Goal: Task Accomplishment & Management: Complete application form

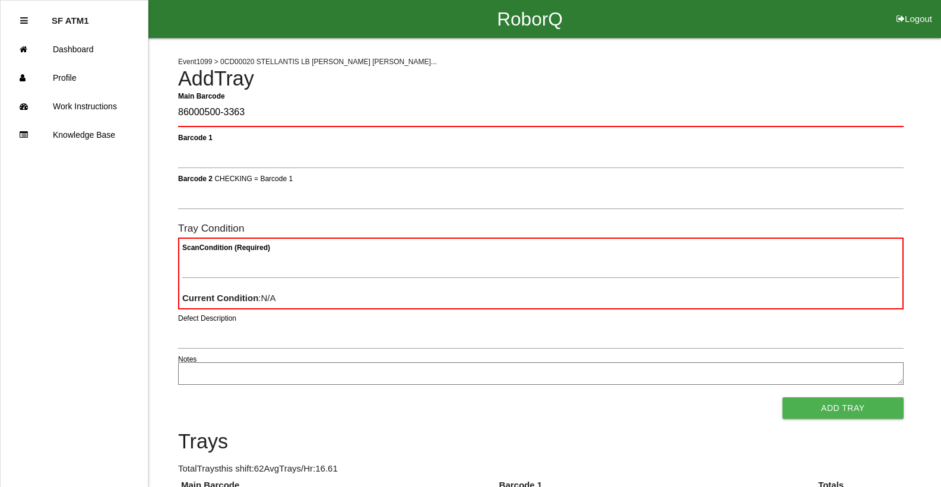
type Barcode "86000500-3363"
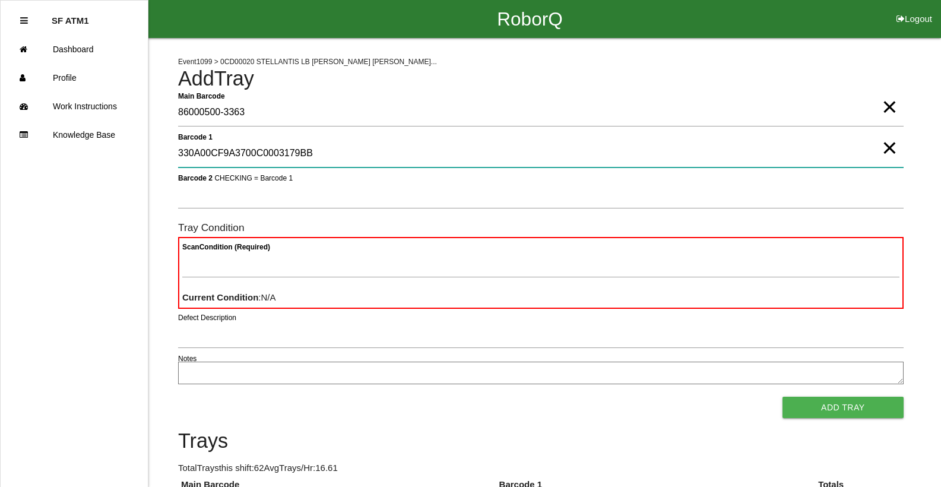
type 1 "330A00CF9A3700C0003179BB"
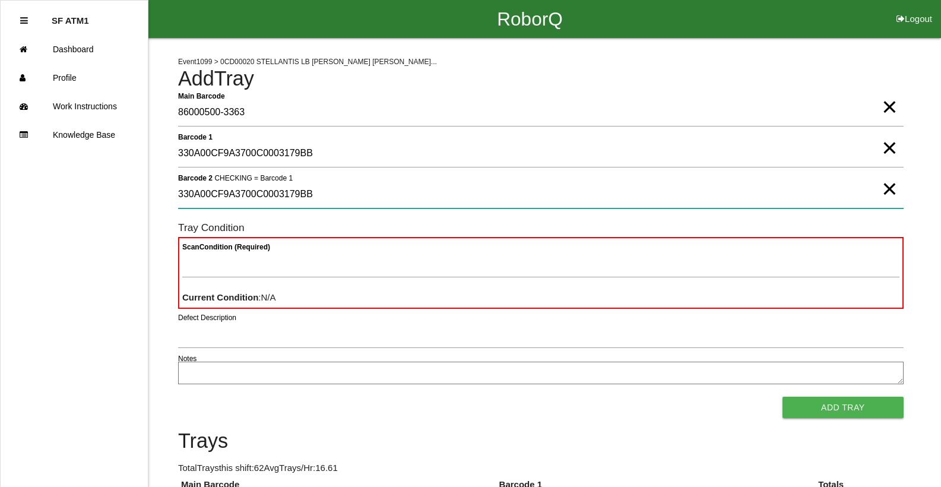
type 2 "330A00CF9A3700C0003179BB"
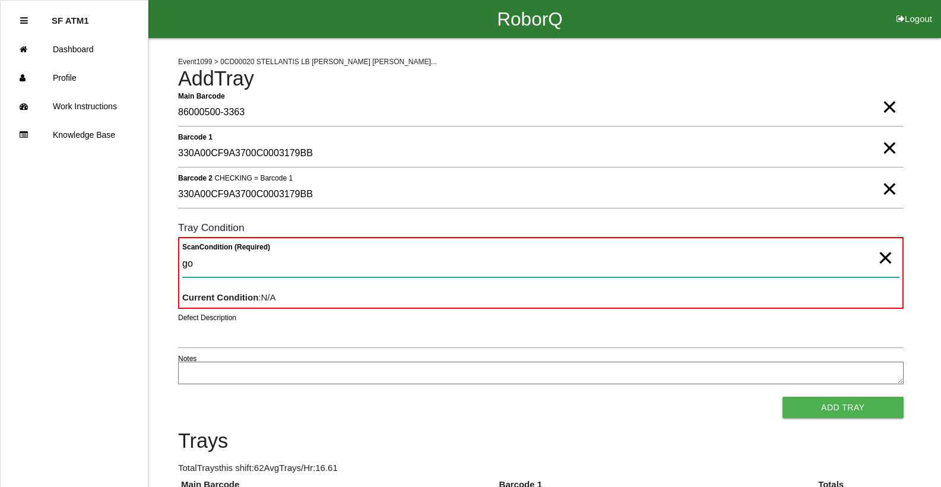
type Condition "goo"
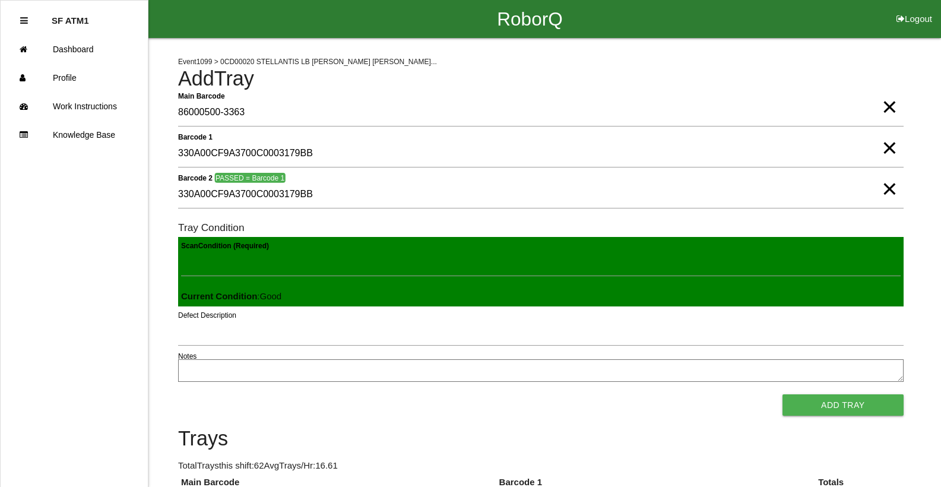
click at [782, 394] on button "Add Tray" at bounding box center [842, 404] width 121 height 21
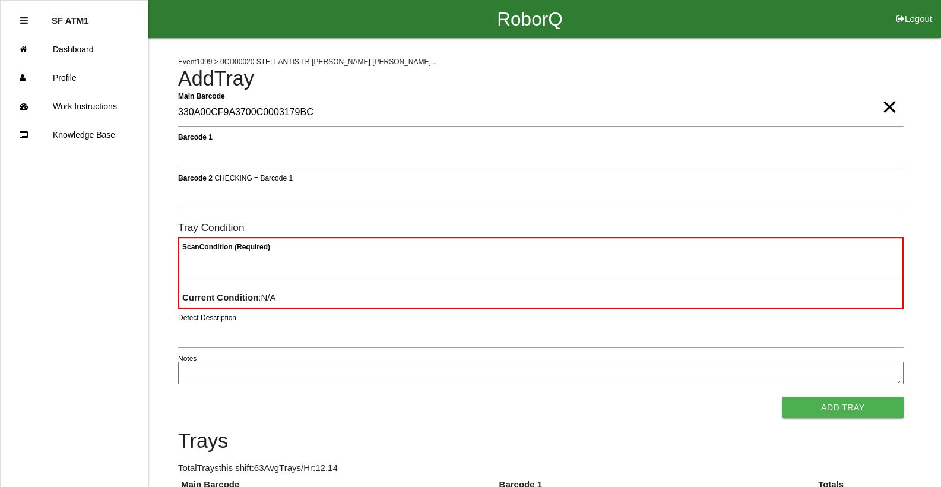
type Barcode "330A00CF9A3700C0003179BC"
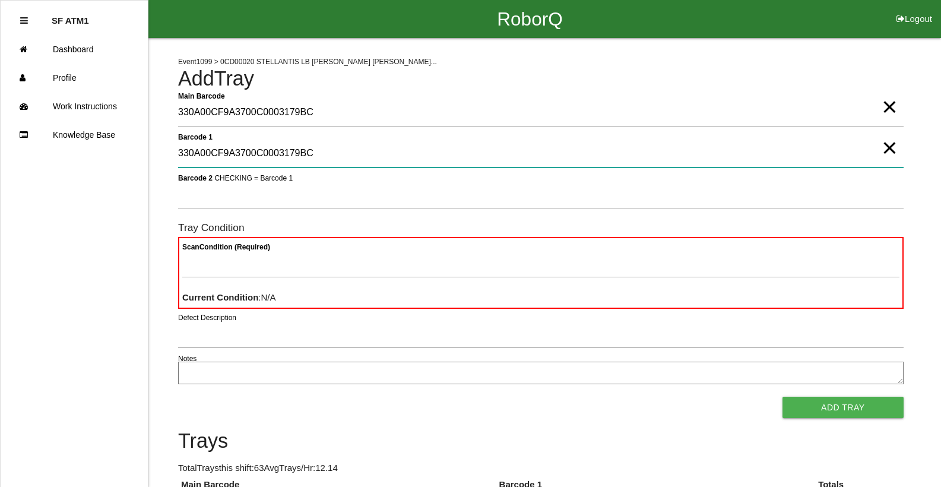
type 1 "330A00CF9A3700C0003179BC"
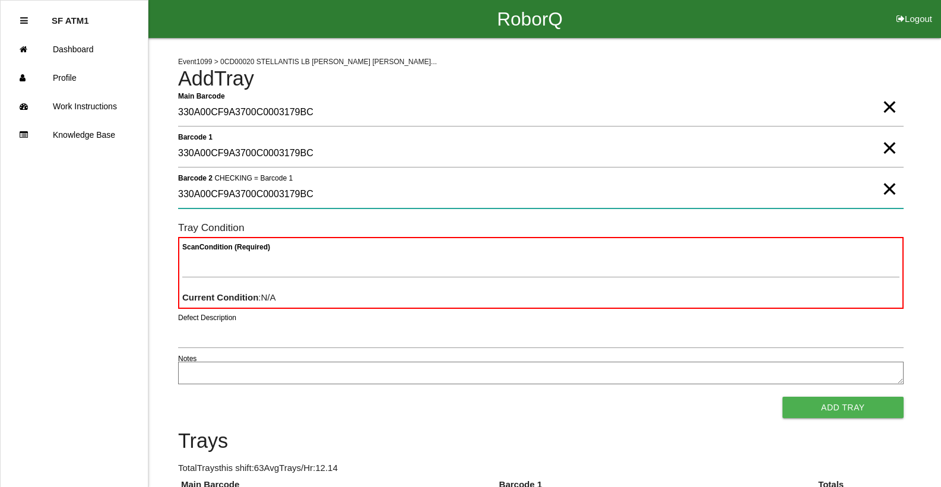
type 2 "330A00CF9A3700C0003179BC"
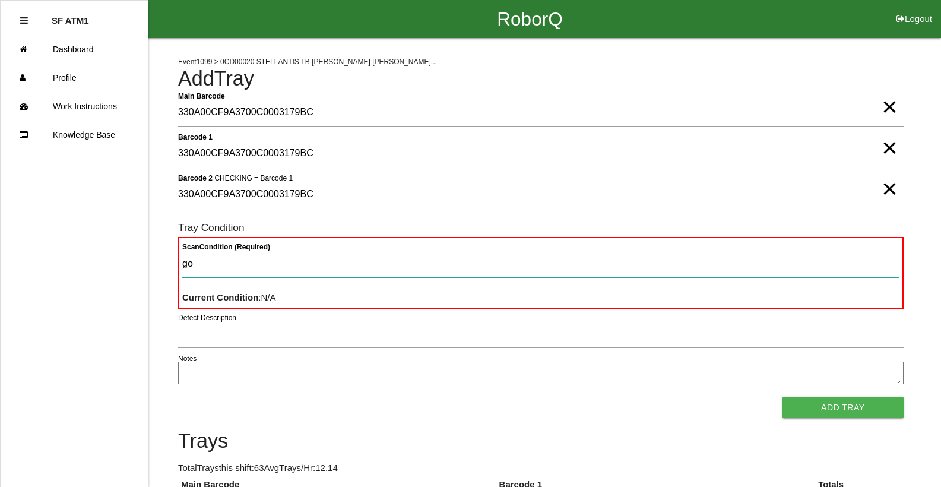
type Condition "goo"
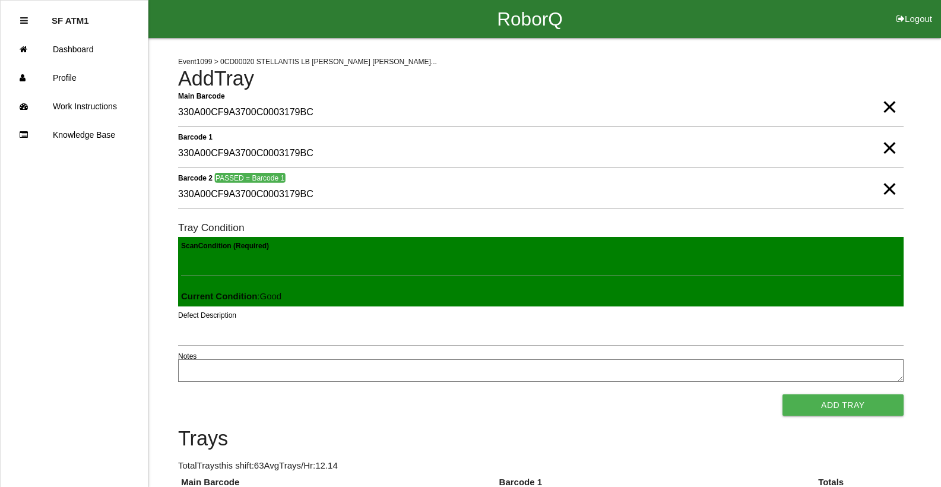
click at [782, 394] on button "Add Tray" at bounding box center [842, 404] width 121 height 21
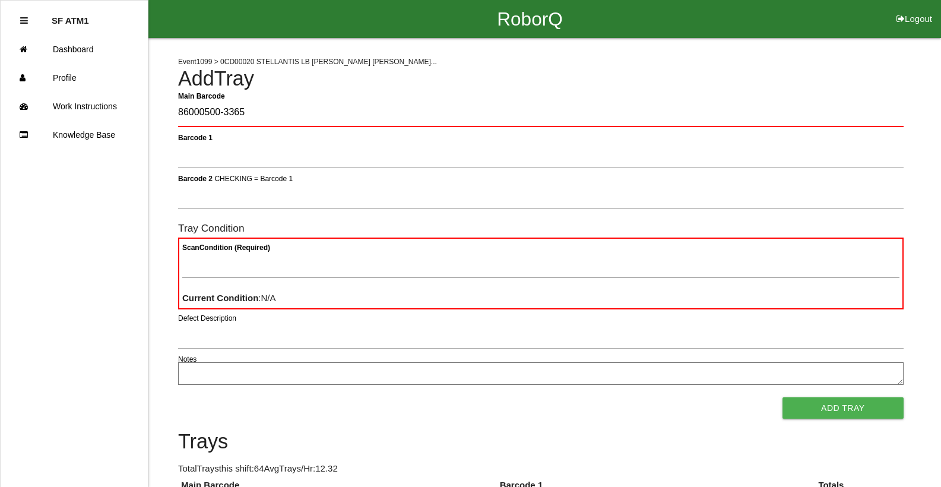
type Barcode "86000500-3365"
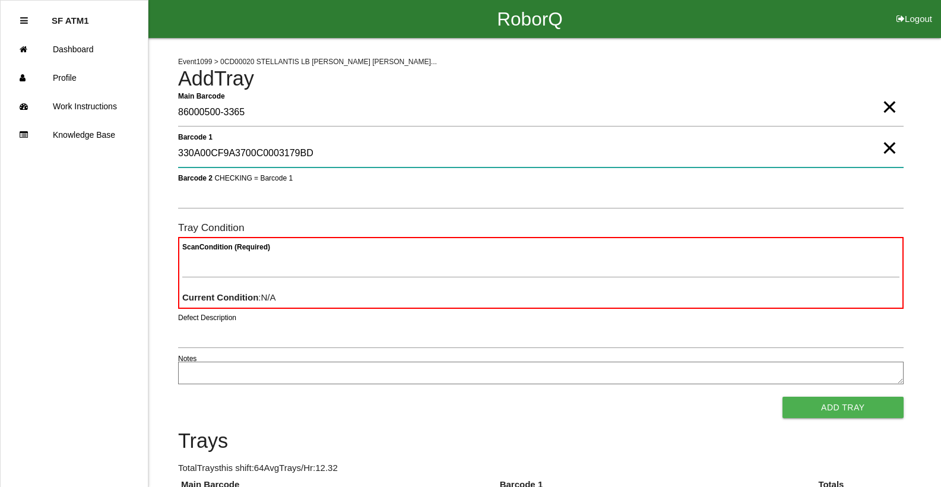
type 1 "330A00CF9A3700C0003179BD"
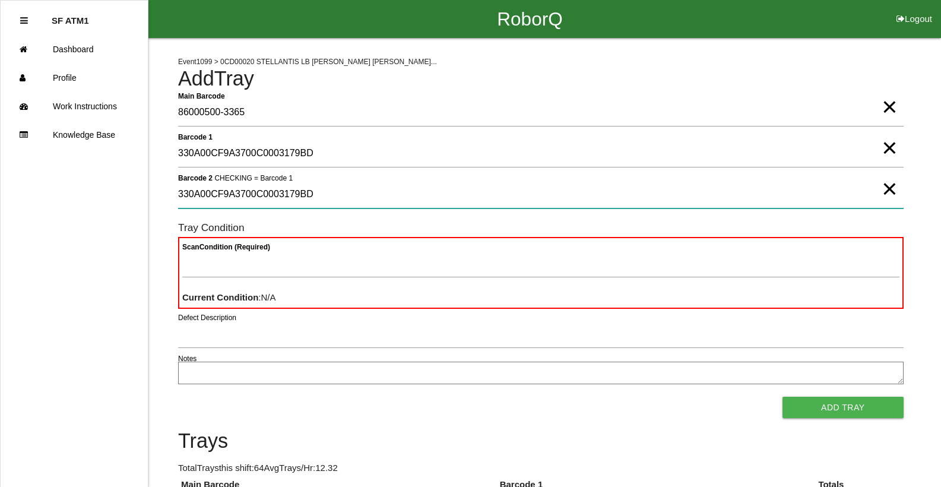
type 2 "330A00CF9A3700C0003179BD"
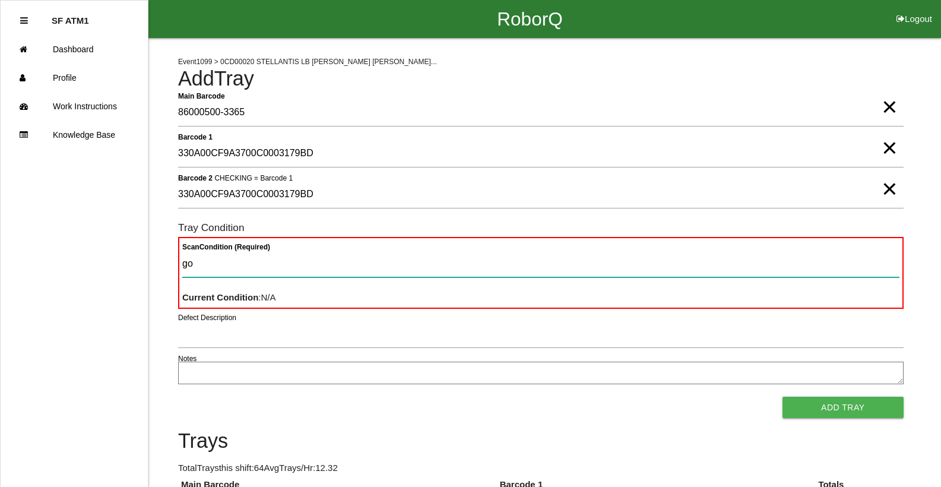
type Condition "goo"
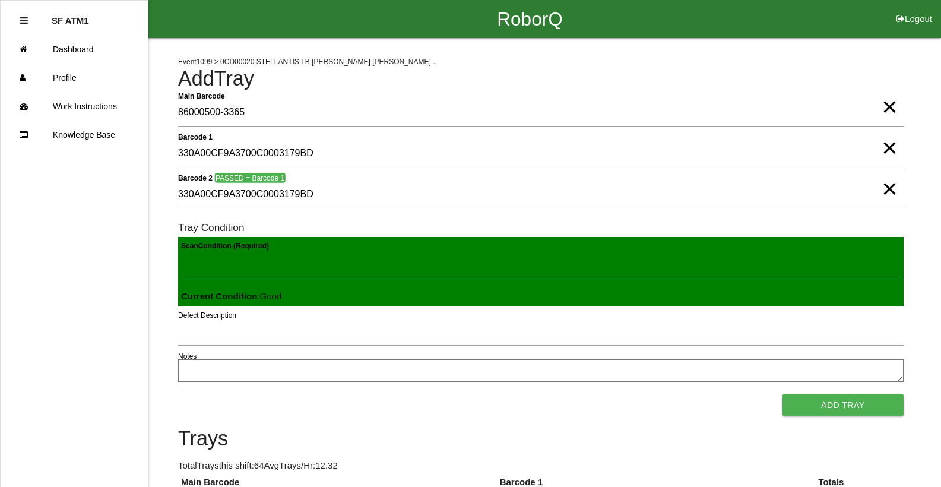
click at [782, 394] on button "Add Tray" at bounding box center [842, 404] width 121 height 21
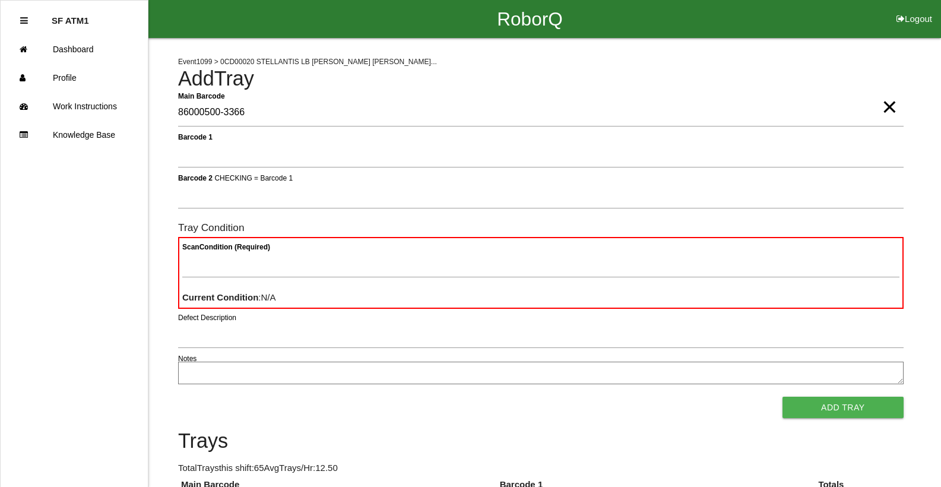
type Barcode "86000500-3366"
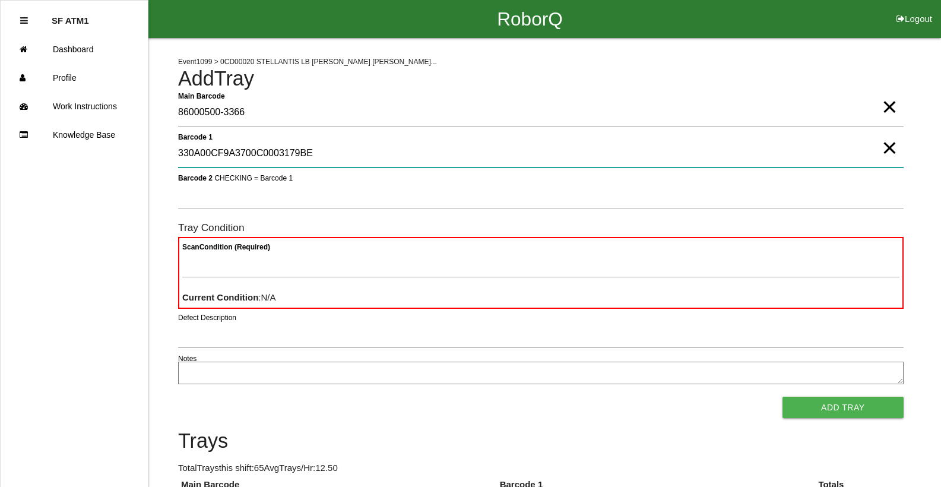
type 1 "330A00CF9A3700C0003179BE"
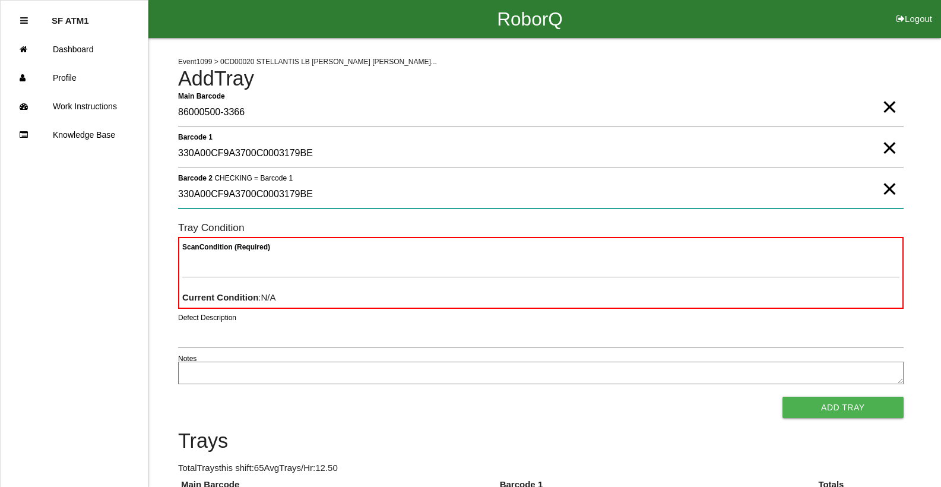
type 2 "330A00CF9A3700C0003179BE"
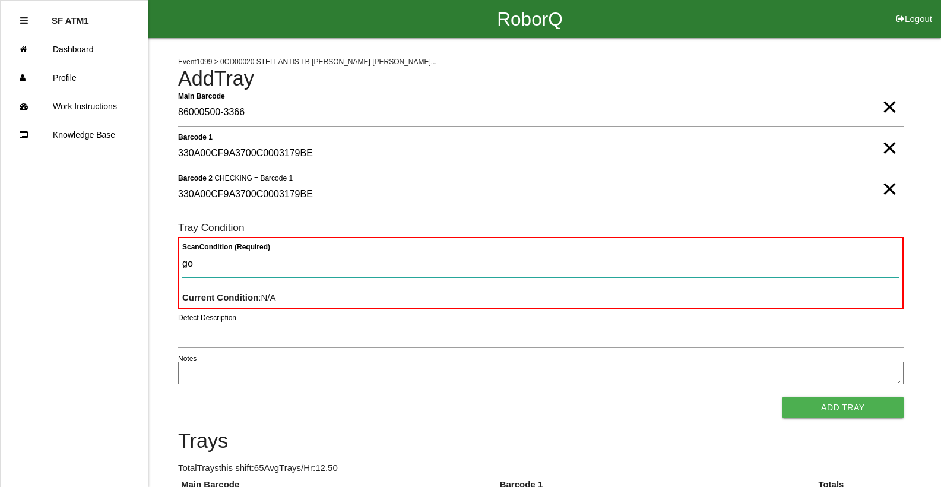
type Condition "goo"
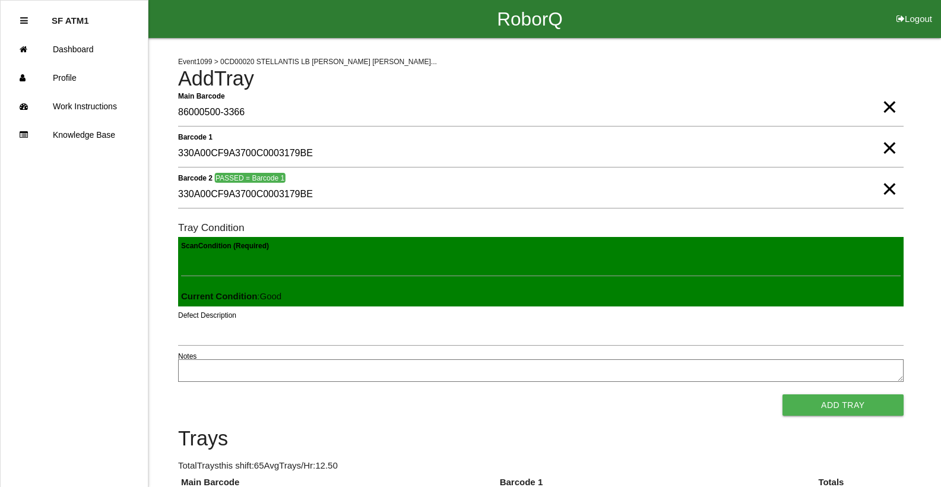
click at [782, 394] on button "Add Tray" at bounding box center [842, 404] width 121 height 21
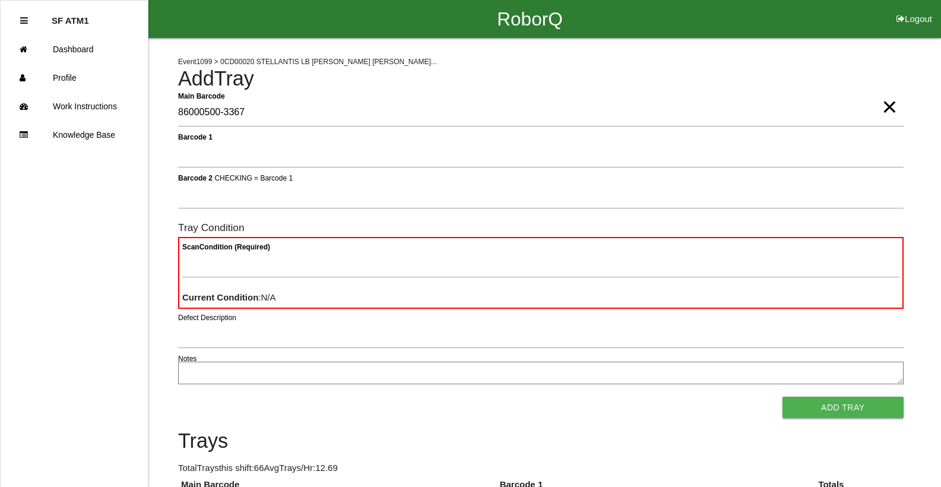
type Barcode "86000500-3367"
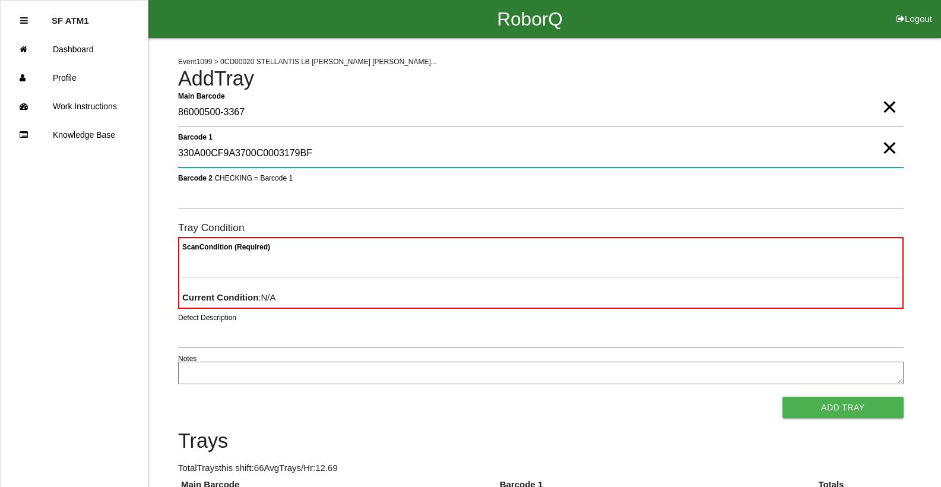
type 1 "330A00CF9A3700C0003179BF"
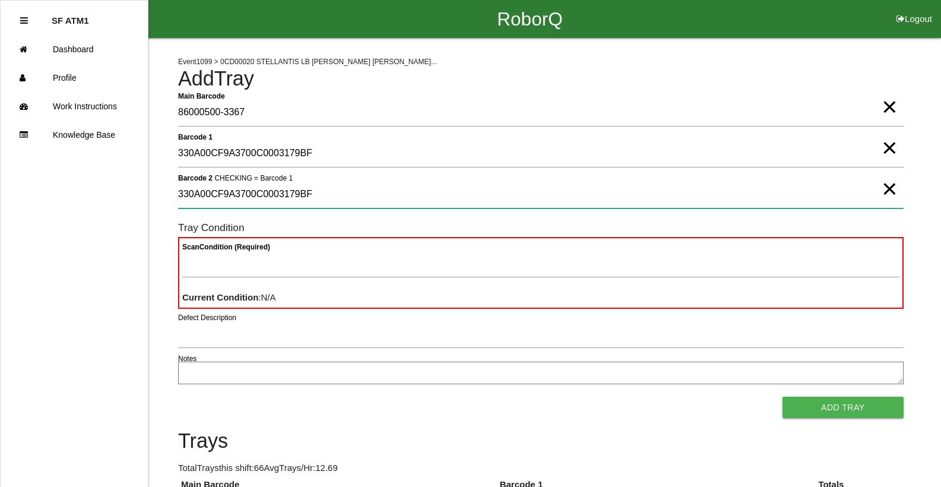
type 2 "330A00CF9A3700C0003179BF"
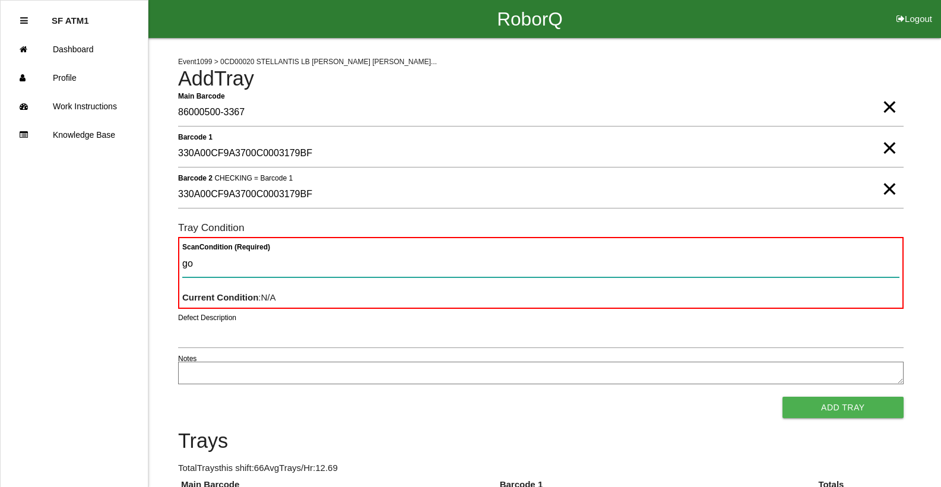
type Condition "goo"
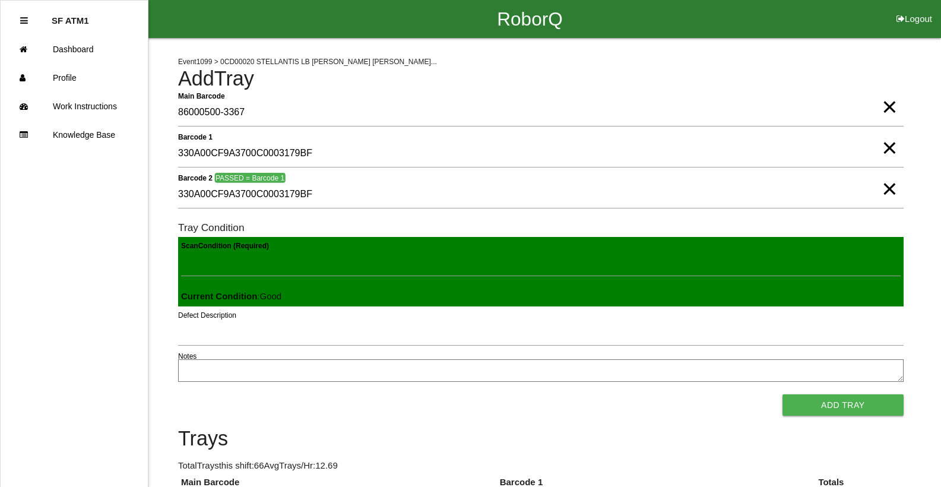
click at [782, 394] on button "Add Tray" at bounding box center [842, 404] width 121 height 21
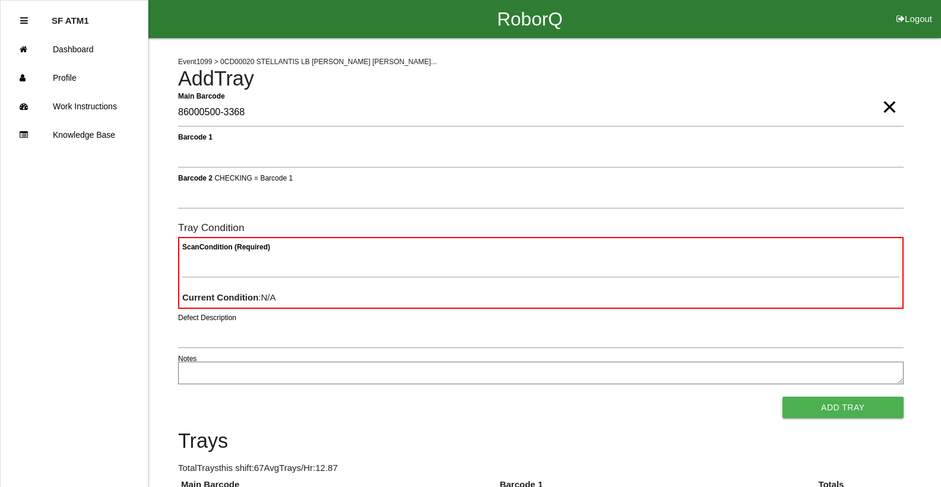
type Barcode "86000500-3368"
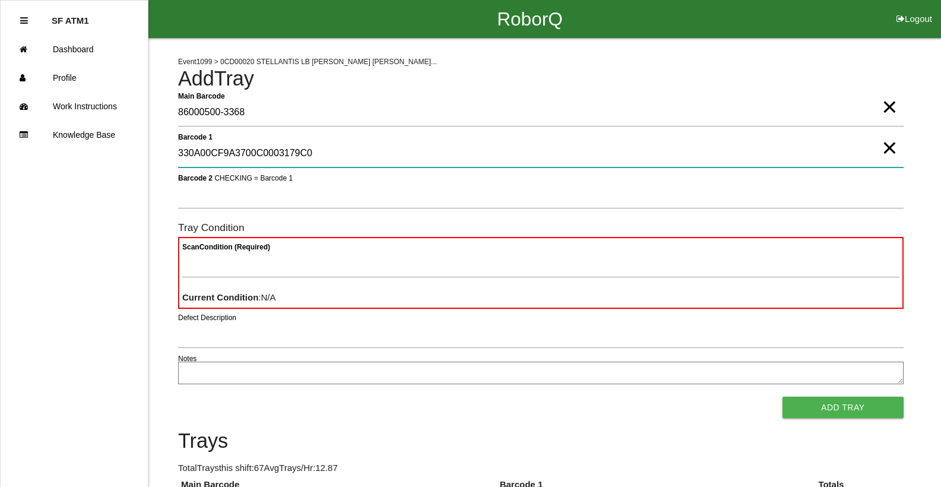
type 1 "330A00CF9A3700C0003179C0"
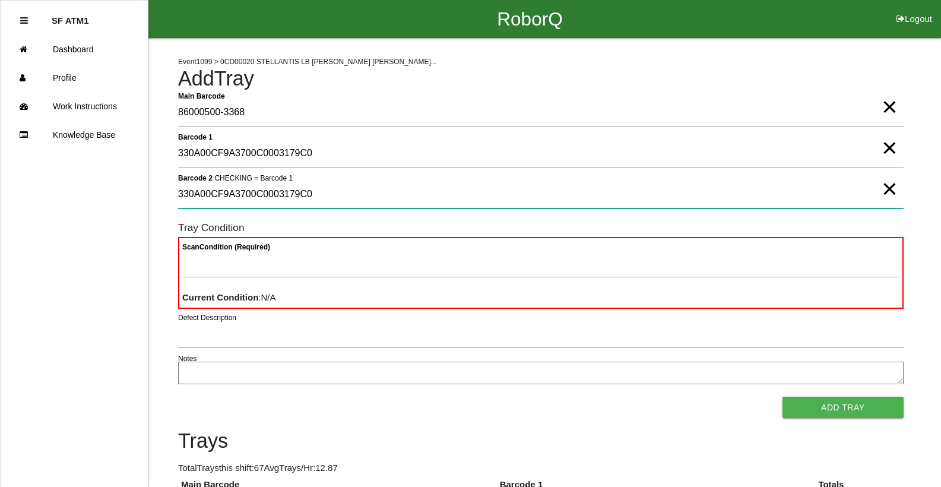
type 2 "330A00CF9A3700C0003179C0"
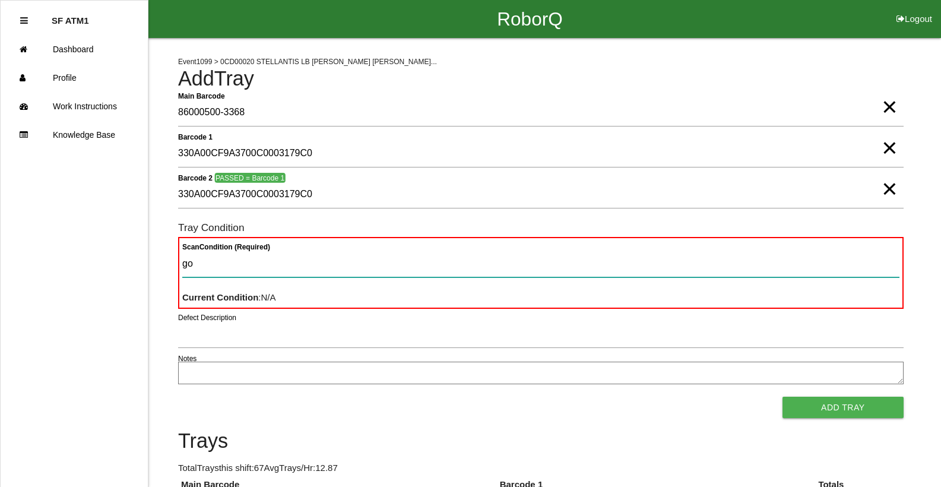
type Condition "goo"
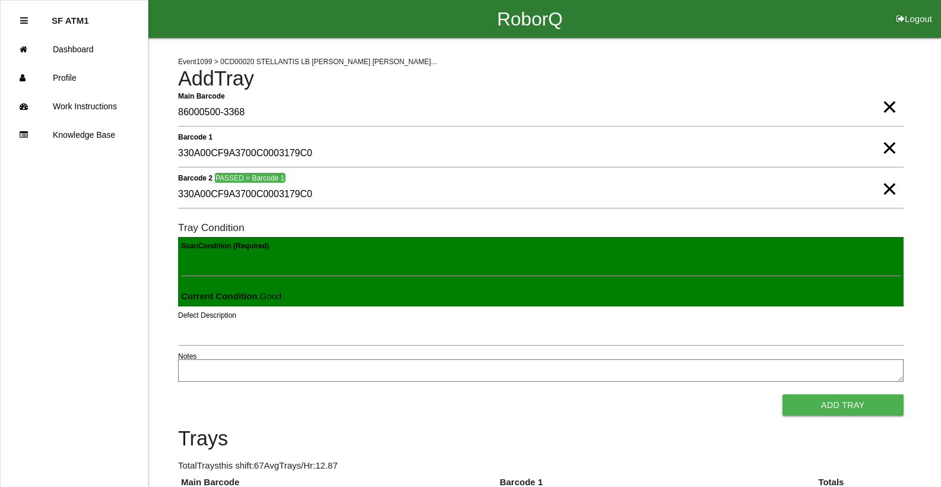
click at [782, 394] on button "Add Tray" at bounding box center [842, 404] width 121 height 21
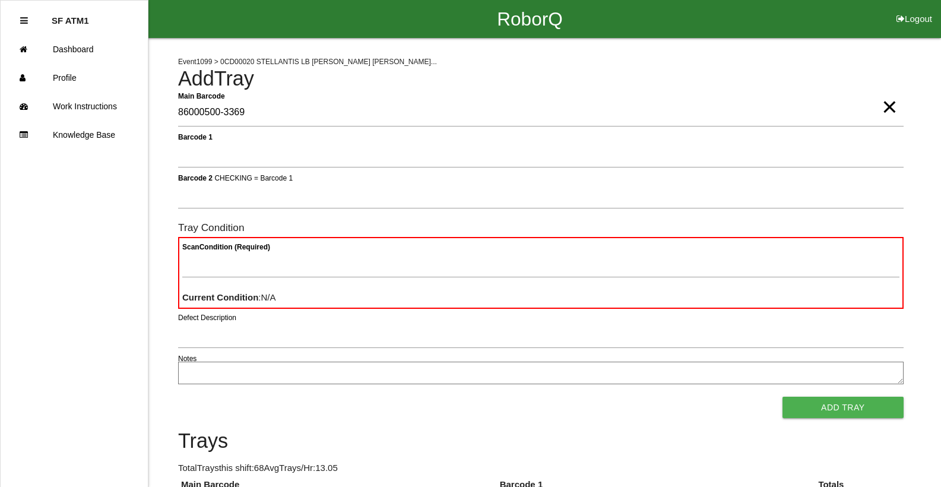
type Barcode "86000500-3369"
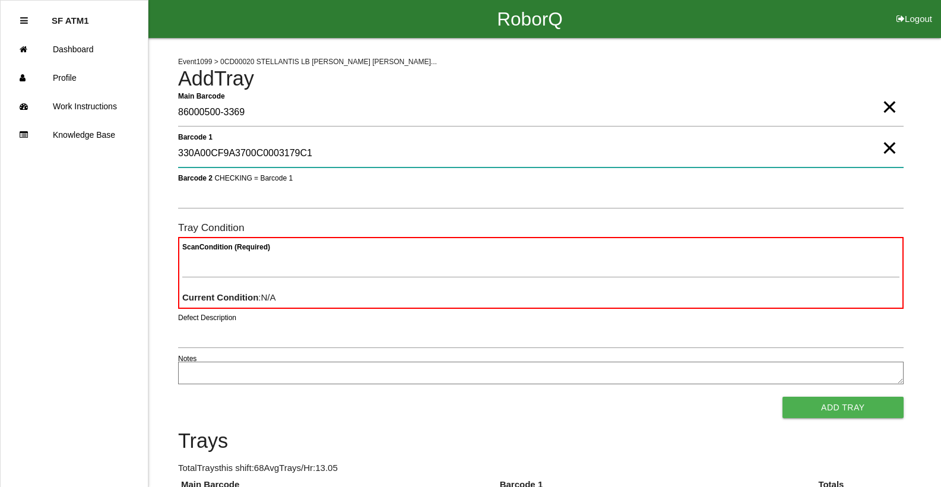
type 1 "330A00CF9A3700C0003179C1"
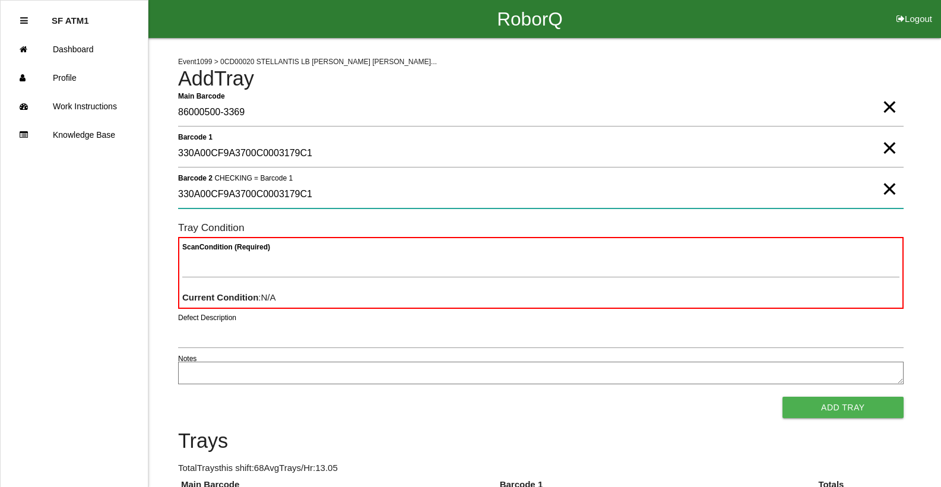
type 2 "330A00CF9A3700C0003179C1"
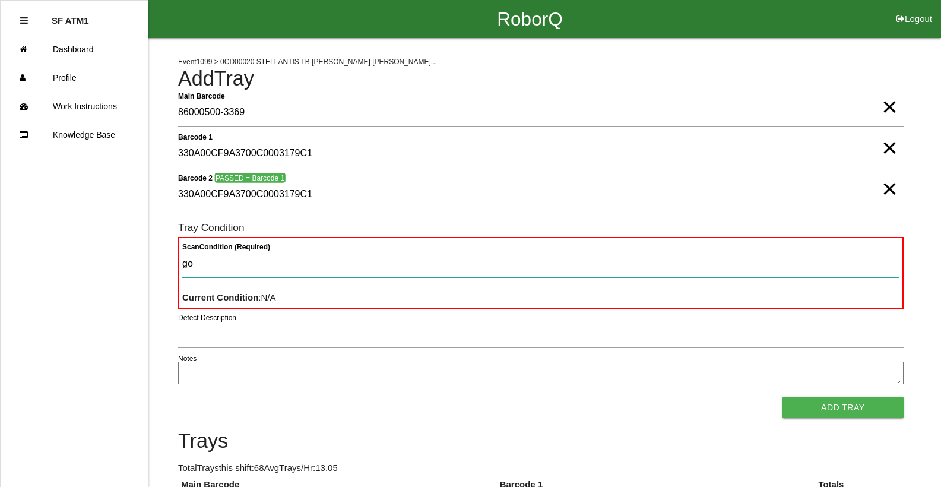
type Condition "goo"
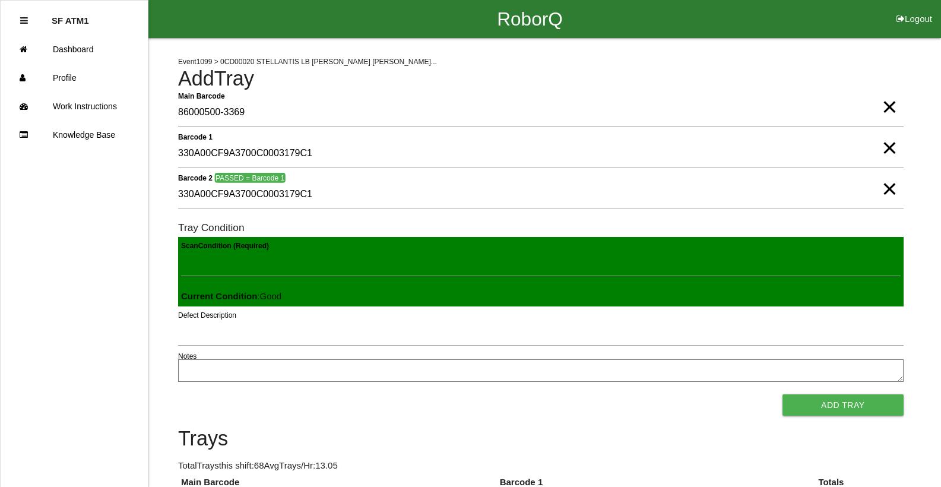
click at [782, 394] on button "Add Tray" at bounding box center [842, 404] width 121 height 21
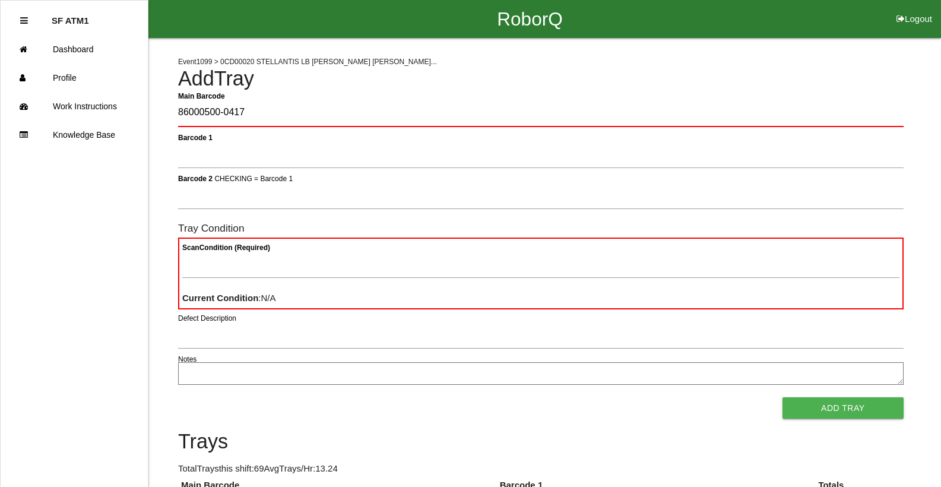
type Barcode "86000500-0417"
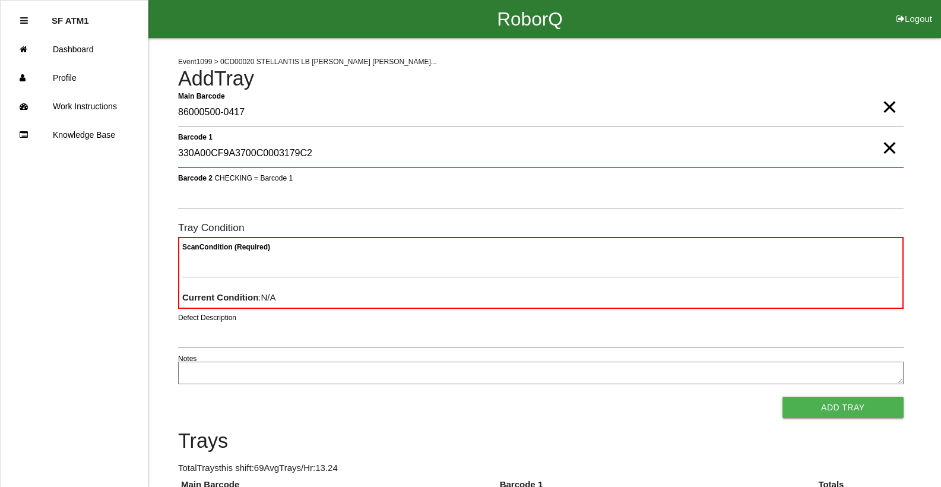
type 1 "330A00CF9A3700C0003179C2"
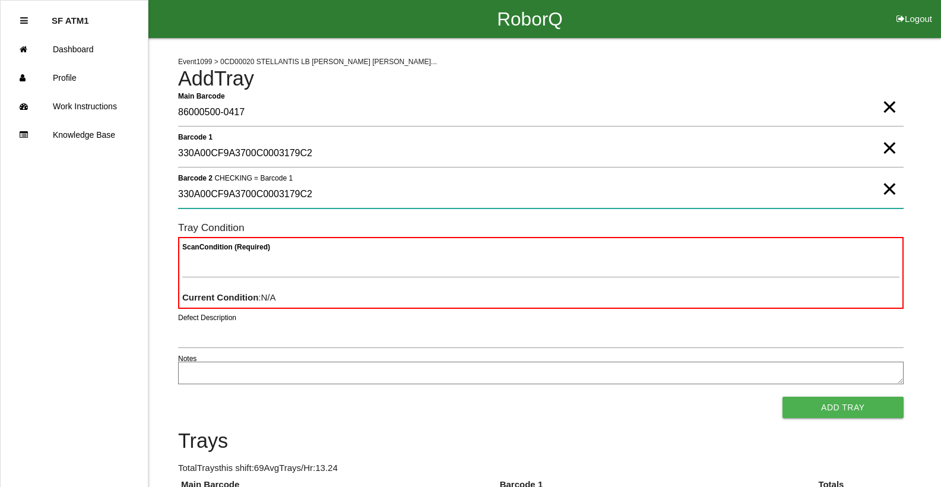
type 2 "330A00CF9A3700C0003179C2"
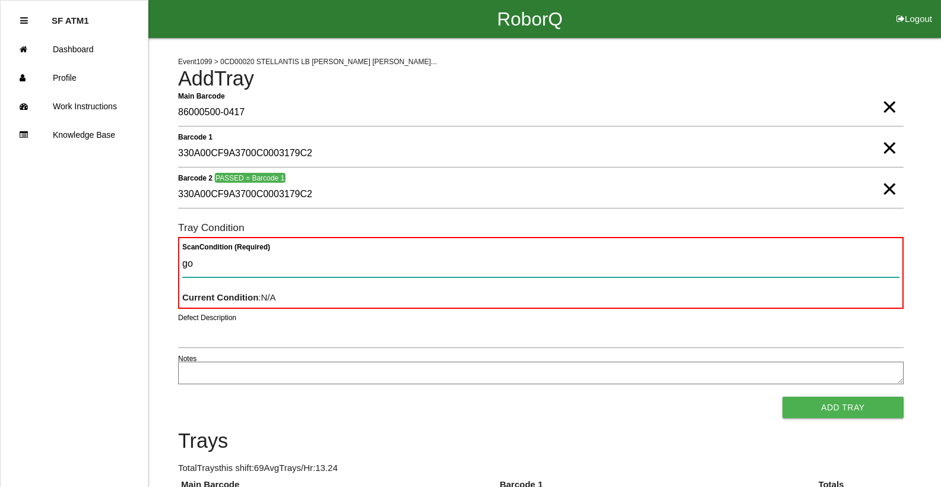
type Condition "goo"
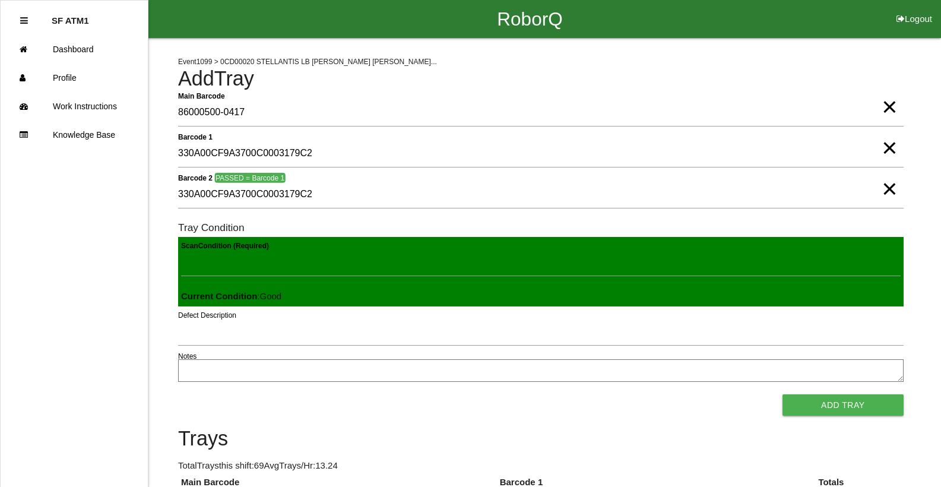
click at [782, 394] on button "Add Tray" at bounding box center [842, 404] width 121 height 21
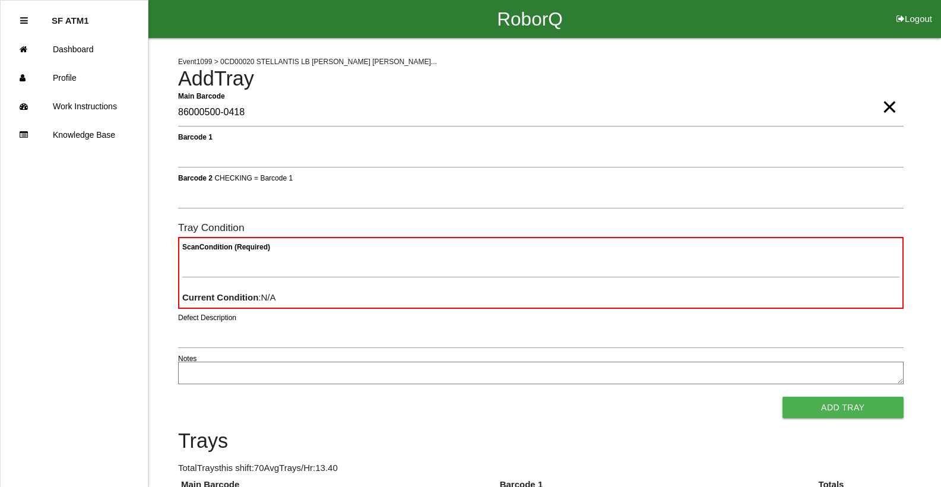
type Barcode "86000500-0418"
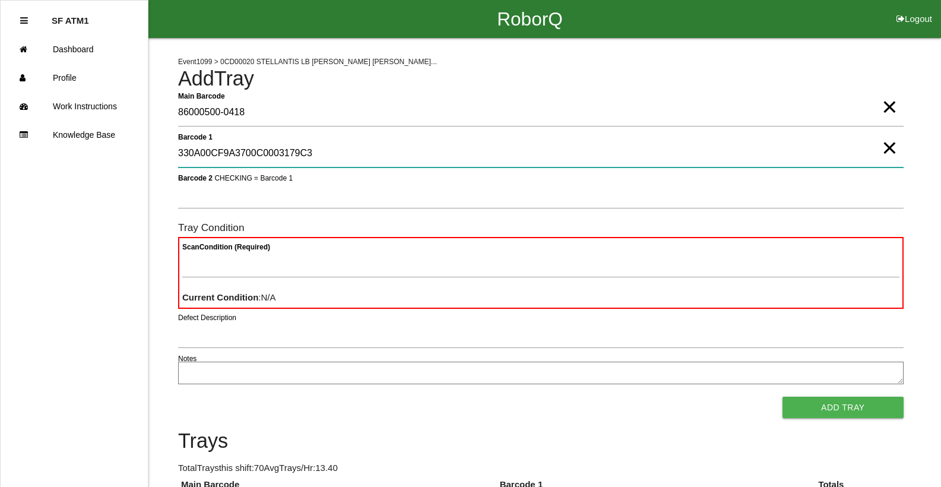
type 1 "330A00CF9A3700C0003179C3"
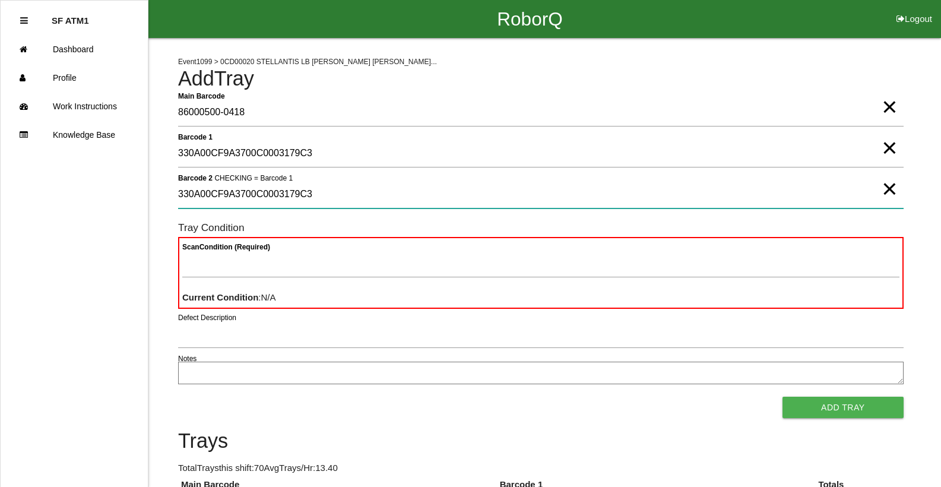
type 2 "330A00CF9A3700C0003179C3"
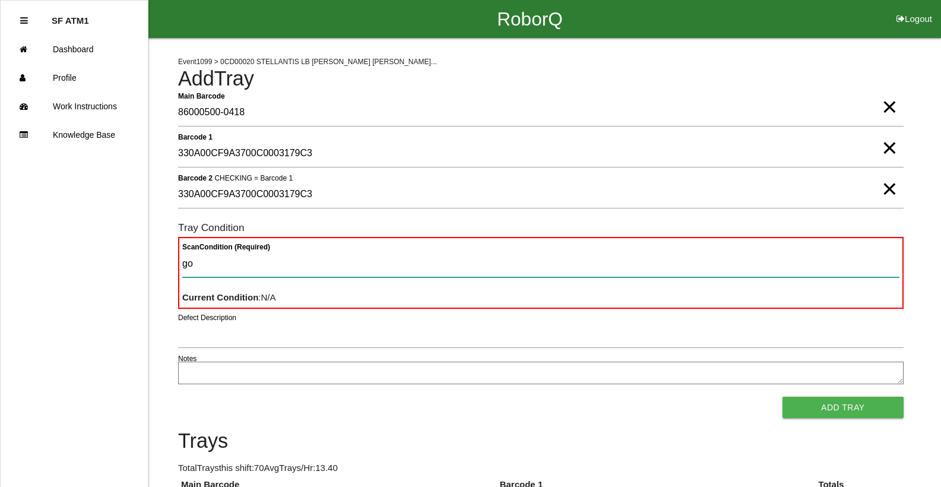
type Condition "goo"
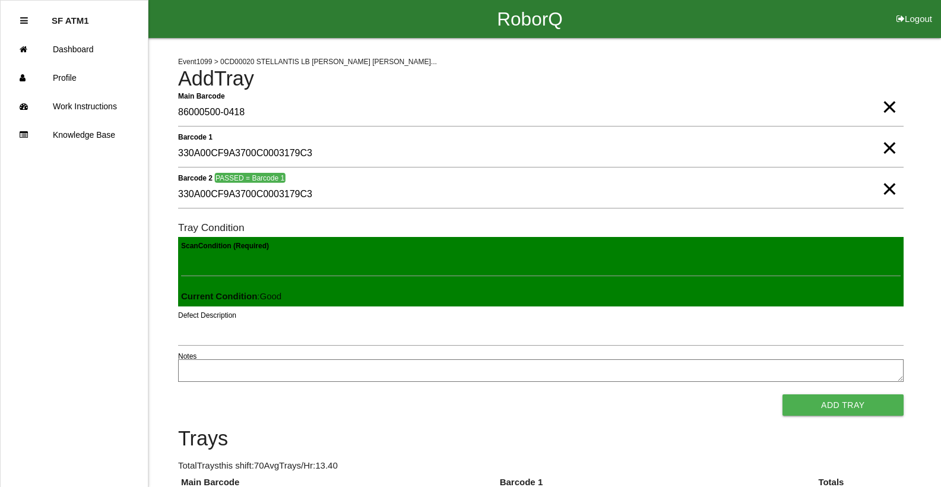
click at [782, 394] on button "Add Tray" at bounding box center [842, 404] width 121 height 21
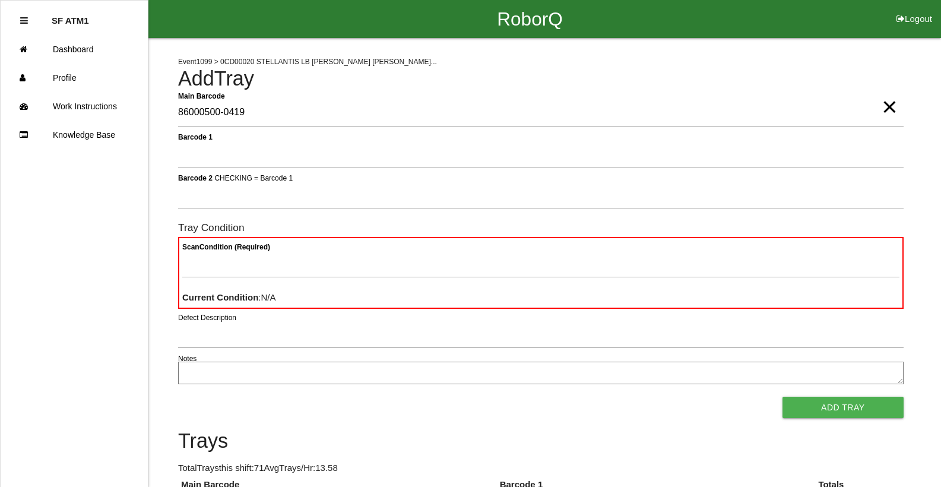
type Barcode "86000500-0419"
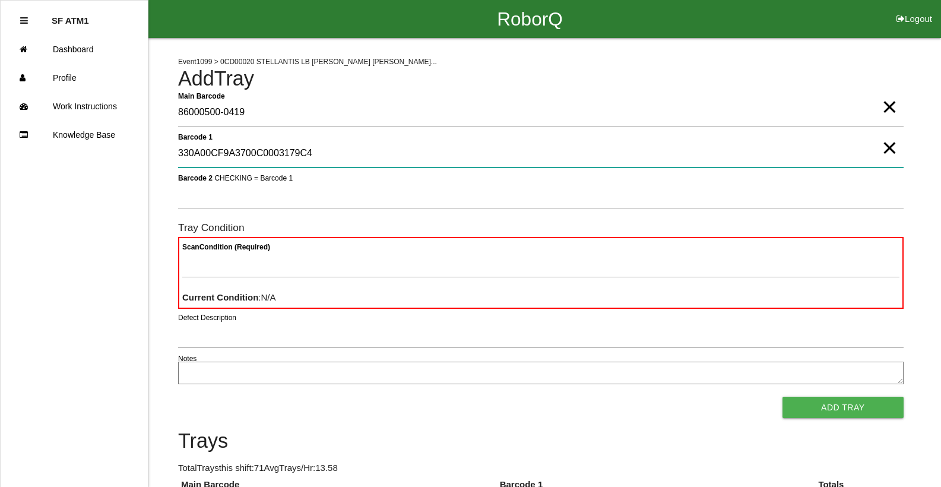
type 1 "330A00CF9A3700C0003179C4"
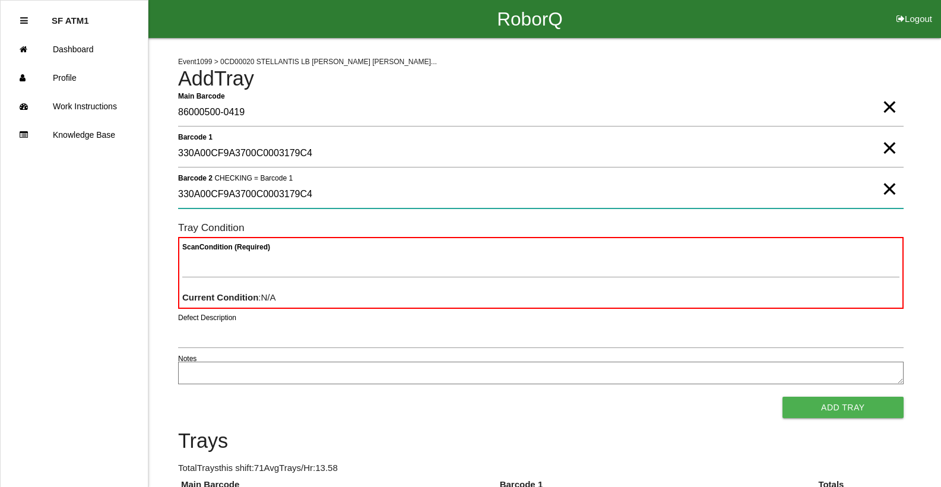
type 2 "330A00CF9A3700C0003179C4"
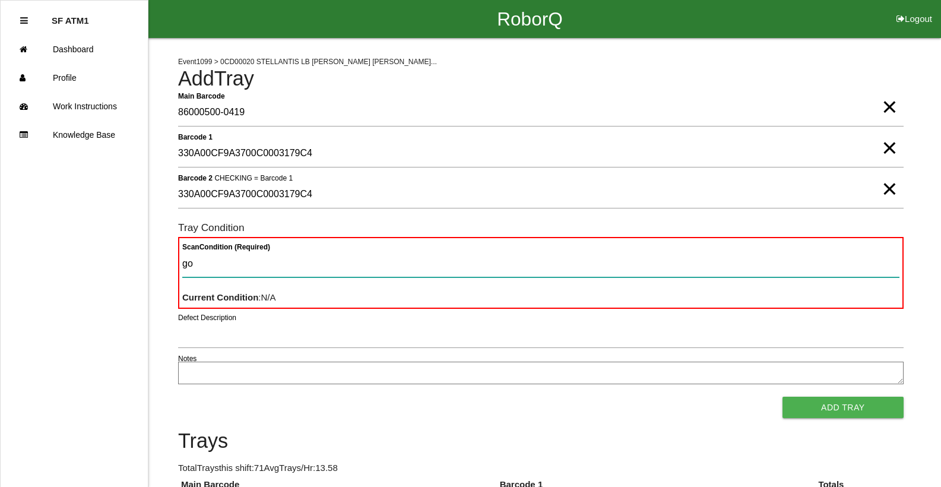
type Condition "goo"
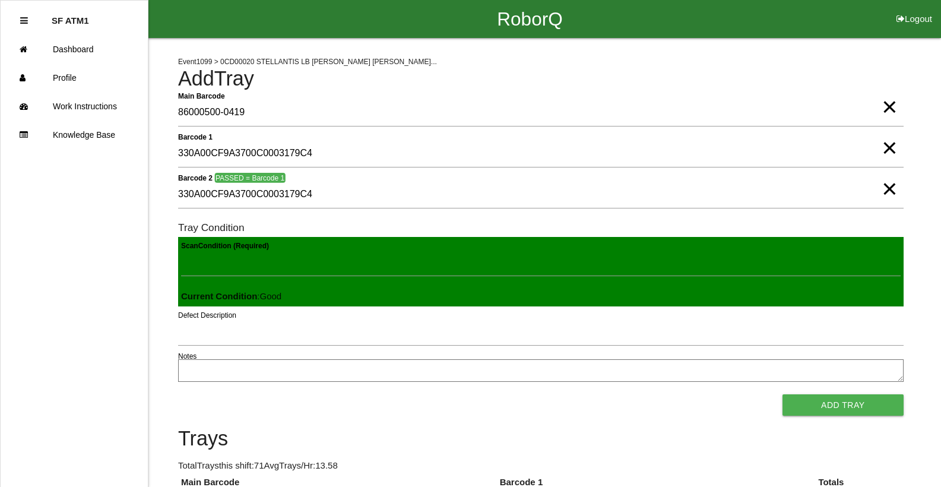
click at [782, 394] on button "Add Tray" at bounding box center [842, 404] width 121 height 21
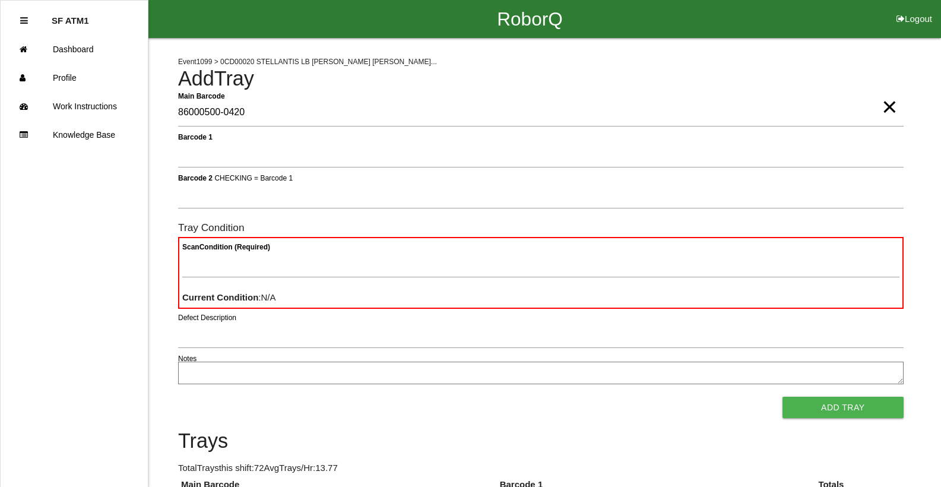
type Barcode "86000500-0420"
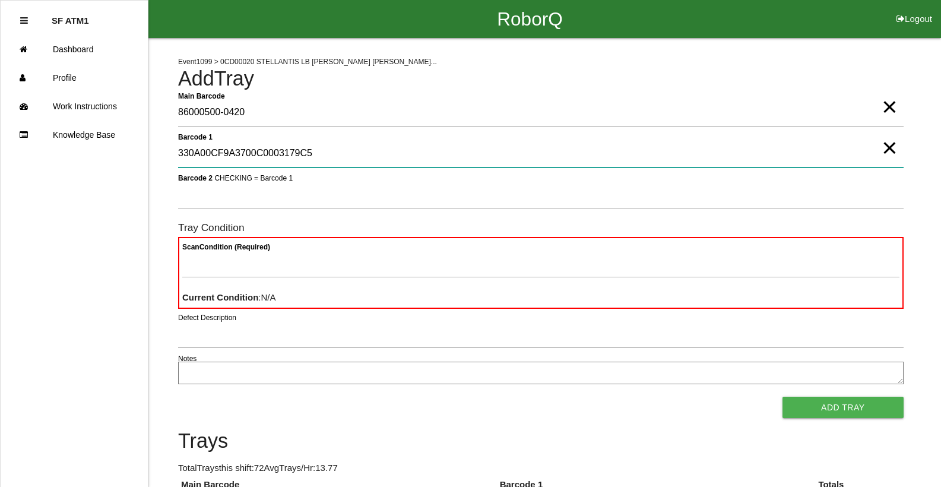
type 1 "330A00CF9A3700C0003179C5"
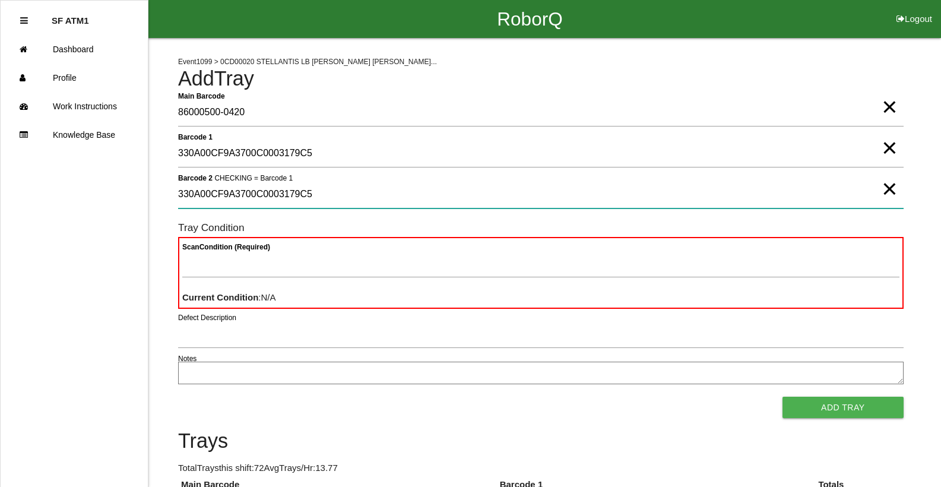
type 2 "330A00CF9A3700C0003179C5"
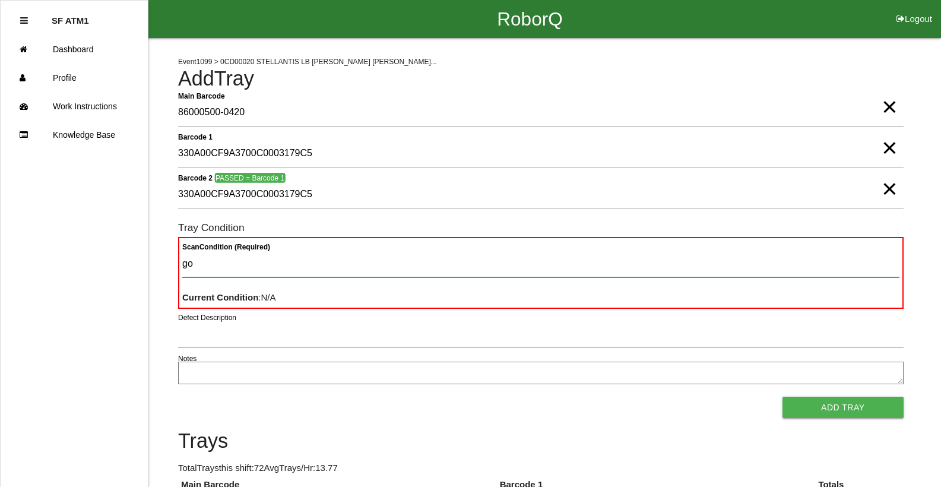
type Condition "goo"
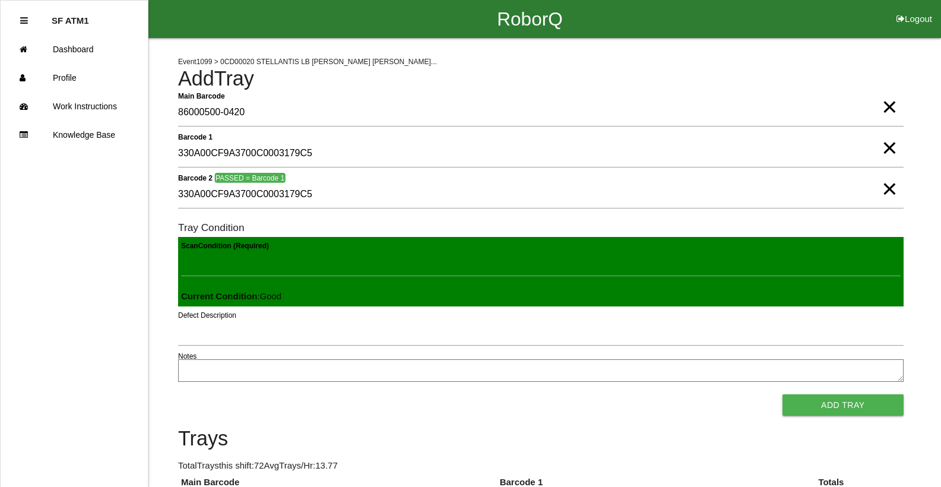
click at [782, 394] on button "Add Tray" at bounding box center [842, 404] width 121 height 21
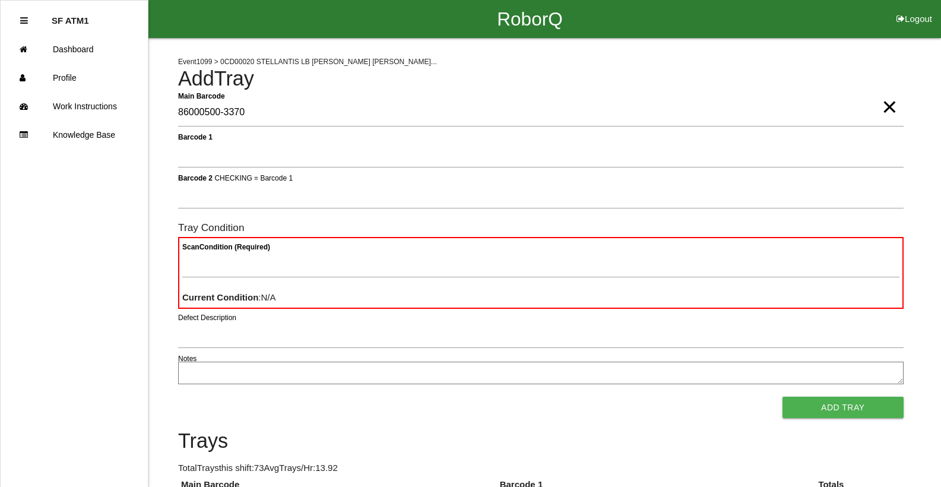
type Barcode "86000500-3370"
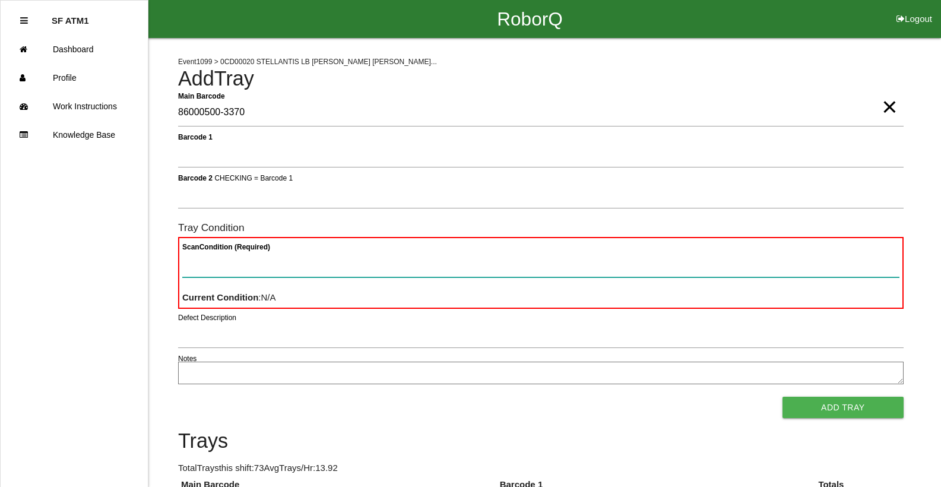
click at [360, 269] on Condition "Scan Condition (Required)" at bounding box center [540, 263] width 717 height 27
type Condition "ba"
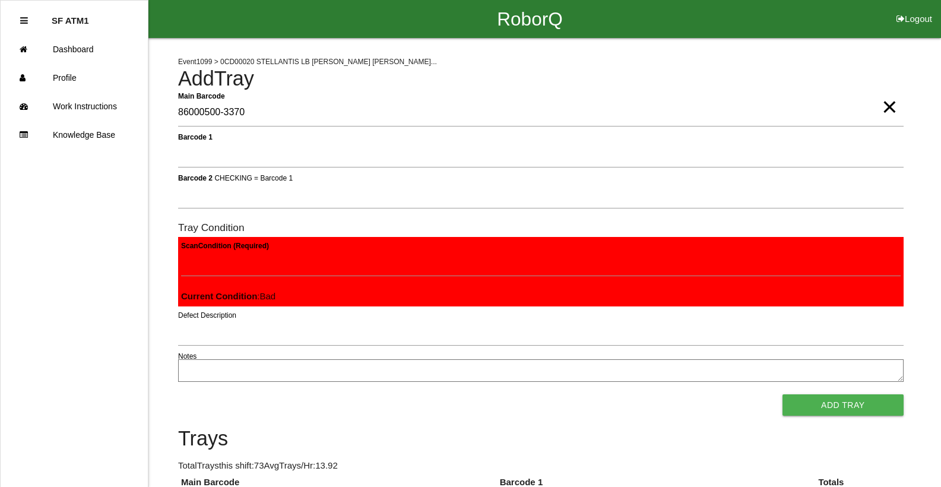
click at [782, 394] on button "Add Tray" at bounding box center [842, 404] width 121 height 21
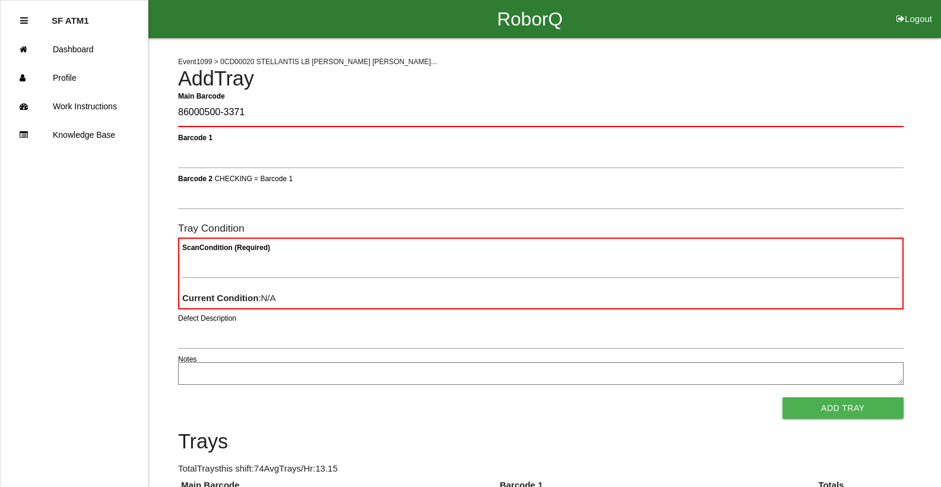
type Barcode "86000500-3371"
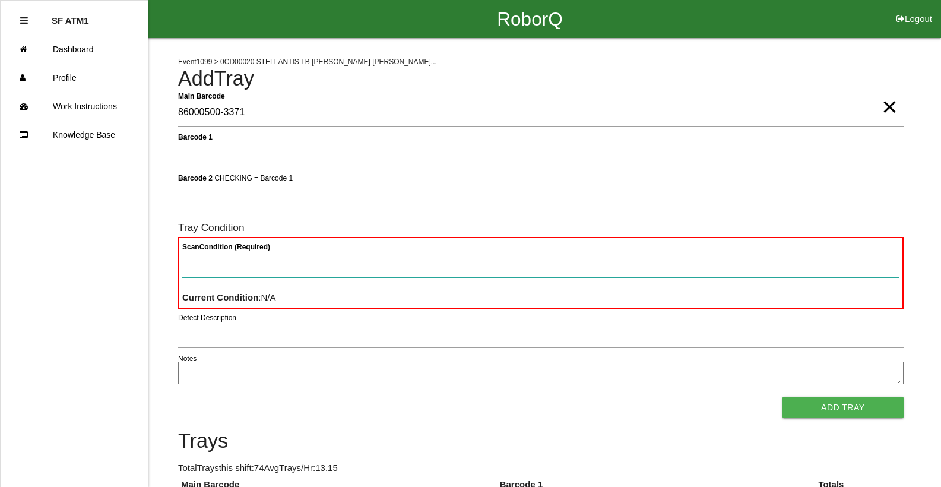
click at [249, 277] on Condition "Scan Condition (Required)" at bounding box center [540, 263] width 717 height 27
type Condition "ba"
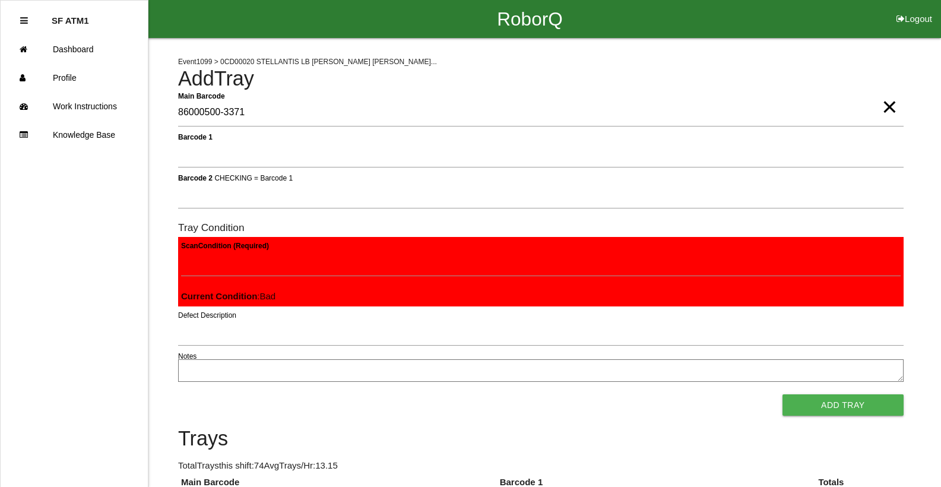
click at [782, 394] on button "Add Tray" at bounding box center [842, 404] width 121 height 21
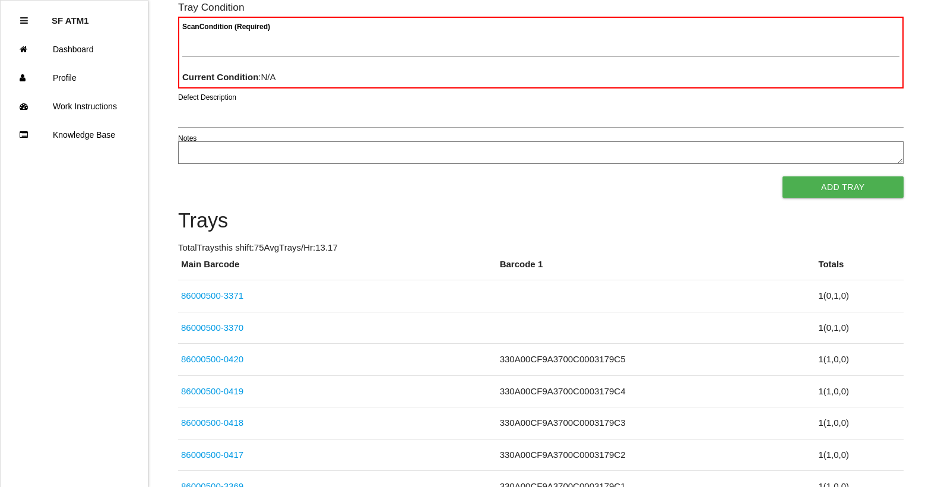
scroll to position [237, 0]
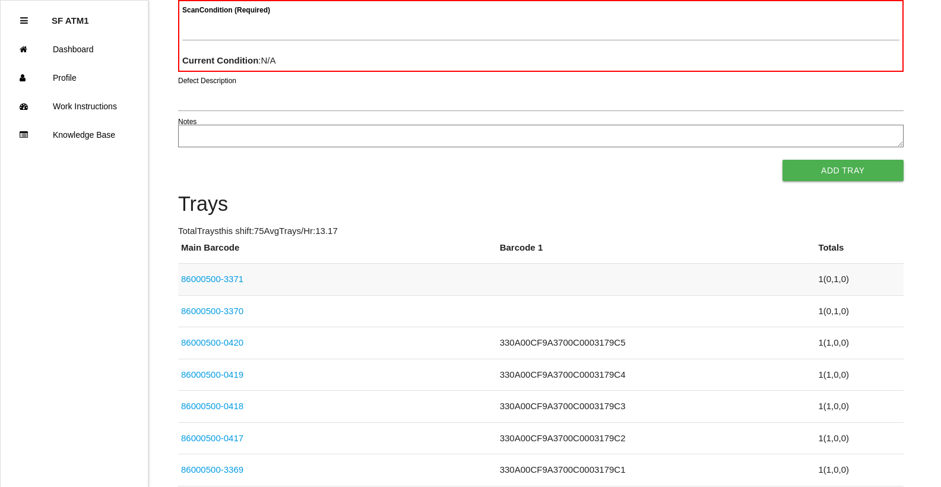
click at [217, 274] on link "86000500-3371" at bounding box center [212, 279] width 62 height 10
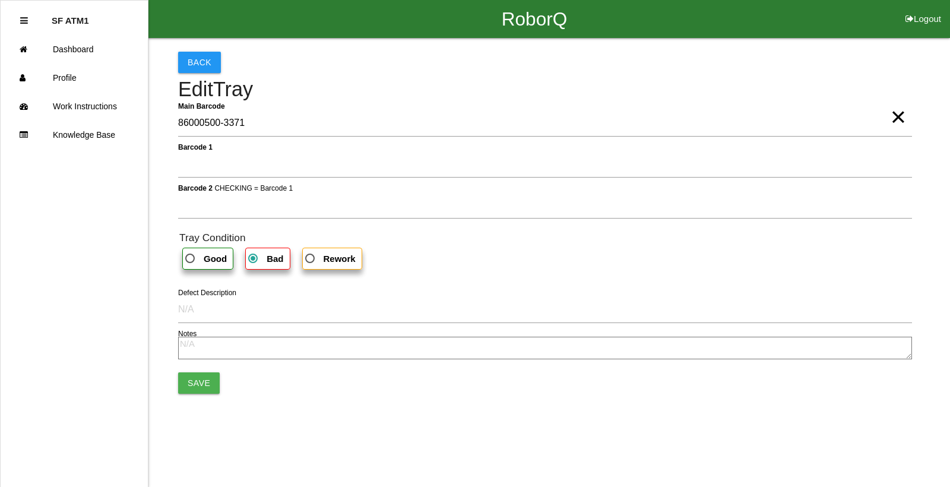
click at [187, 258] on span "Good" at bounding box center [205, 258] width 44 height 15
click at [187, 258] on input "Good" at bounding box center [187, 255] width 8 height 8
radio input "true"
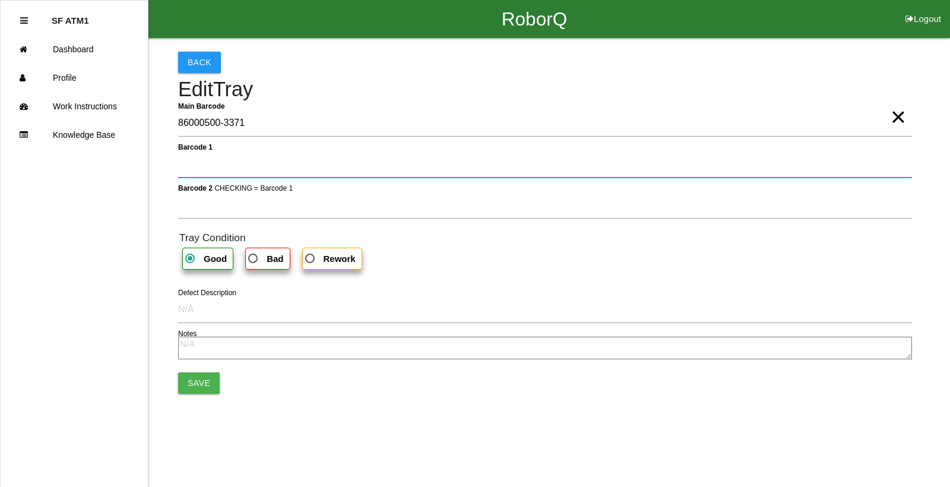
click at [189, 167] on 1 "Barcode 1" at bounding box center [545, 163] width 734 height 27
type 1 "330A00CF9A3700C0003179C6"
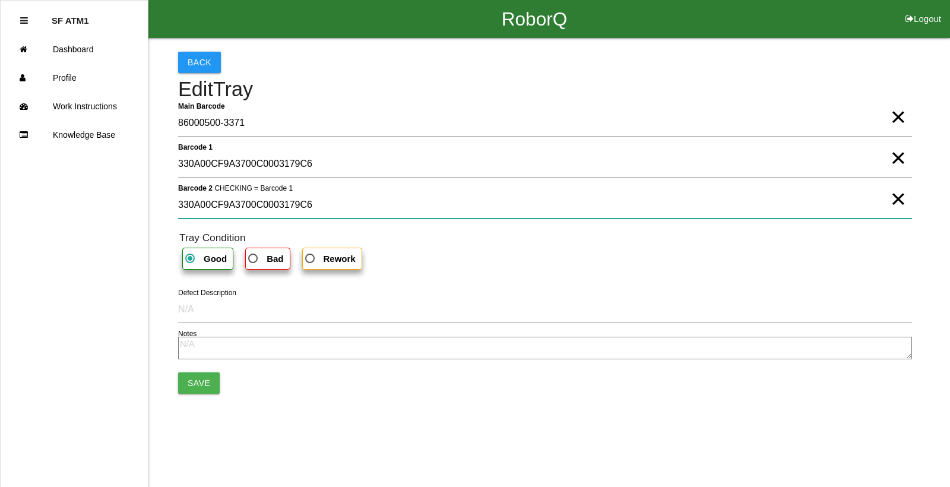
type 2 "330A00CF9A3700C0003179C6"
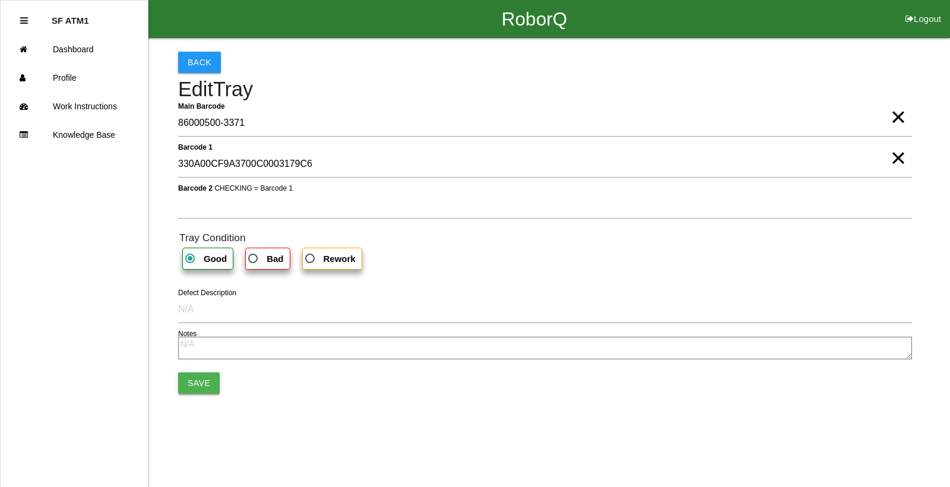
click at [207, 388] on button "Save" at bounding box center [199, 382] width 42 height 21
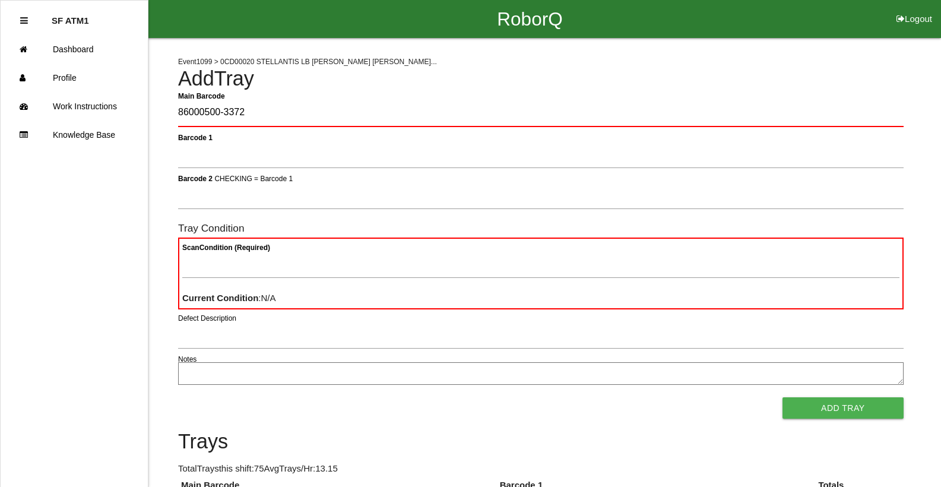
type Barcode "86000500-3372"
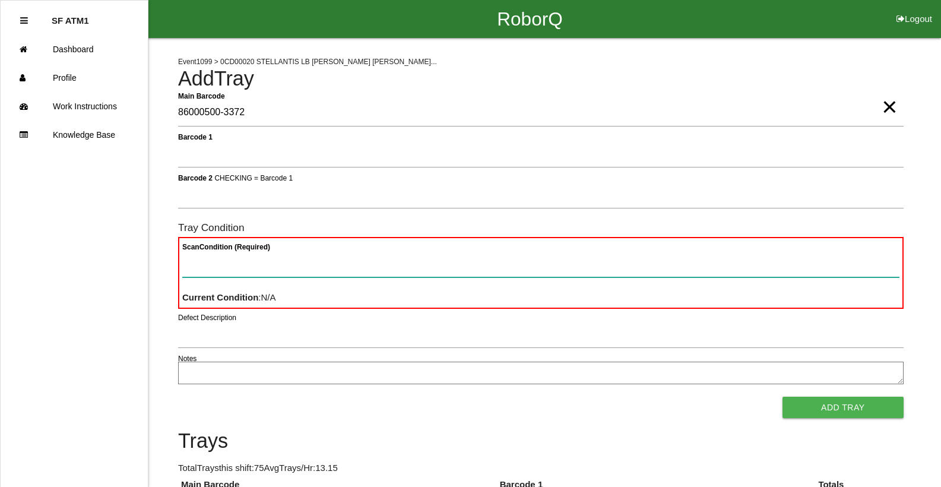
click at [203, 277] on Condition "Scan Condition (Required)" at bounding box center [540, 263] width 717 height 27
type Condition "ba"
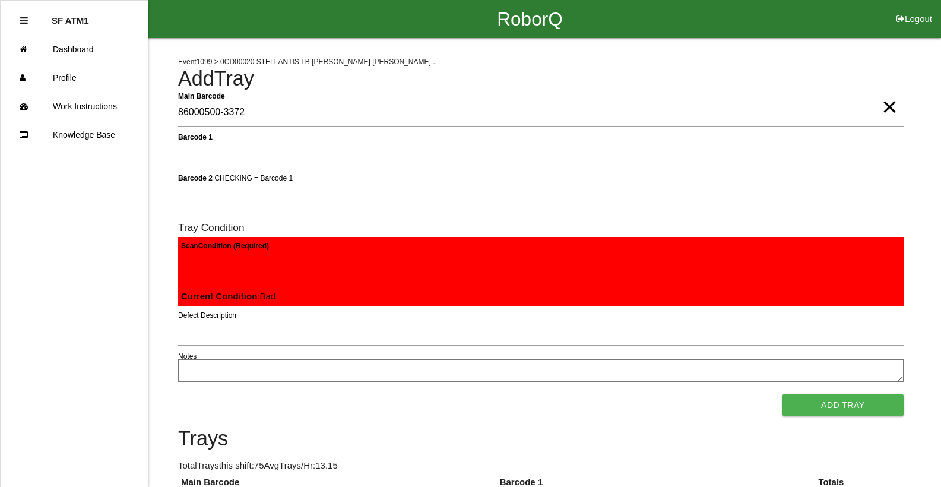
click at [782, 394] on button "Add Tray" at bounding box center [842, 404] width 121 height 21
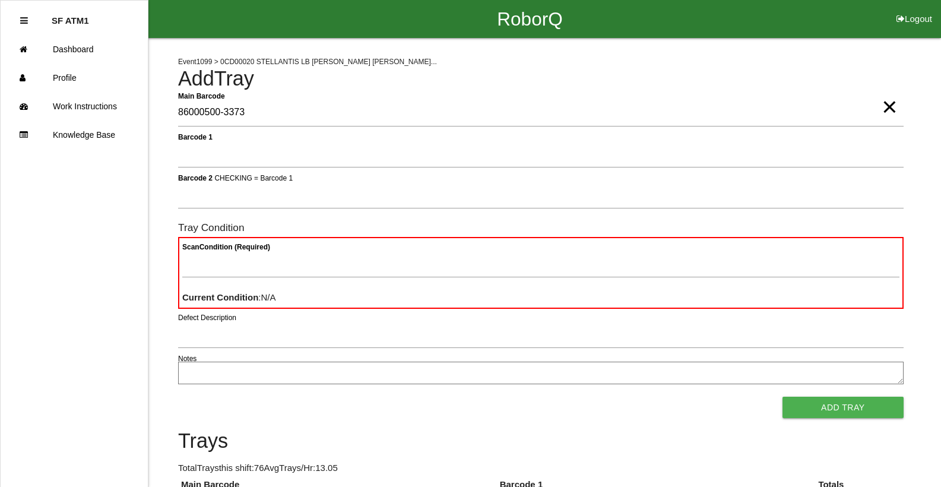
type Barcode "86000500-3373"
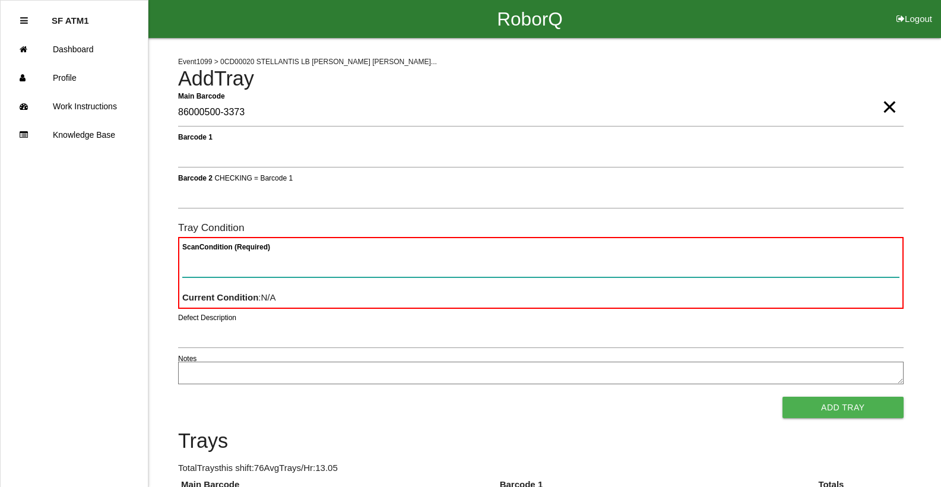
click at [215, 267] on Condition "Scan Condition (Required)" at bounding box center [540, 263] width 717 height 27
type Condition "ba"
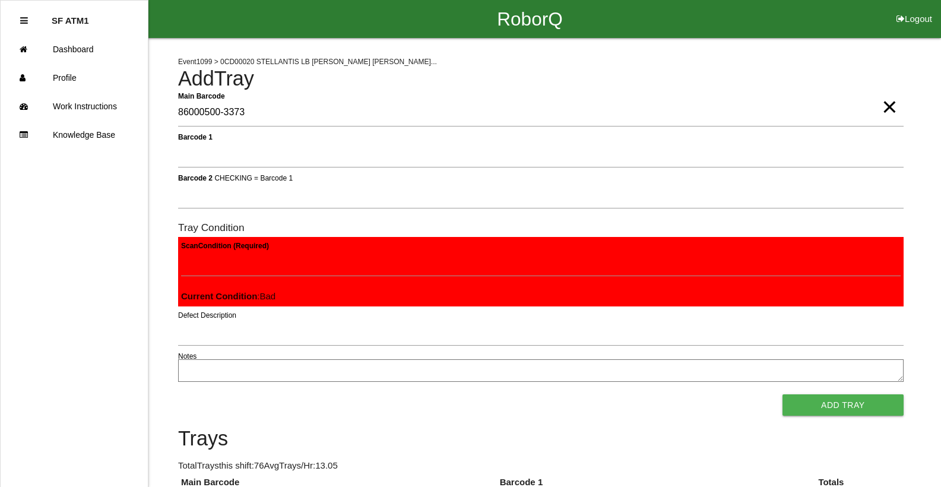
click at [782, 394] on button "Add Tray" at bounding box center [842, 404] width 121 height 21
